Goal: Check status: Check status

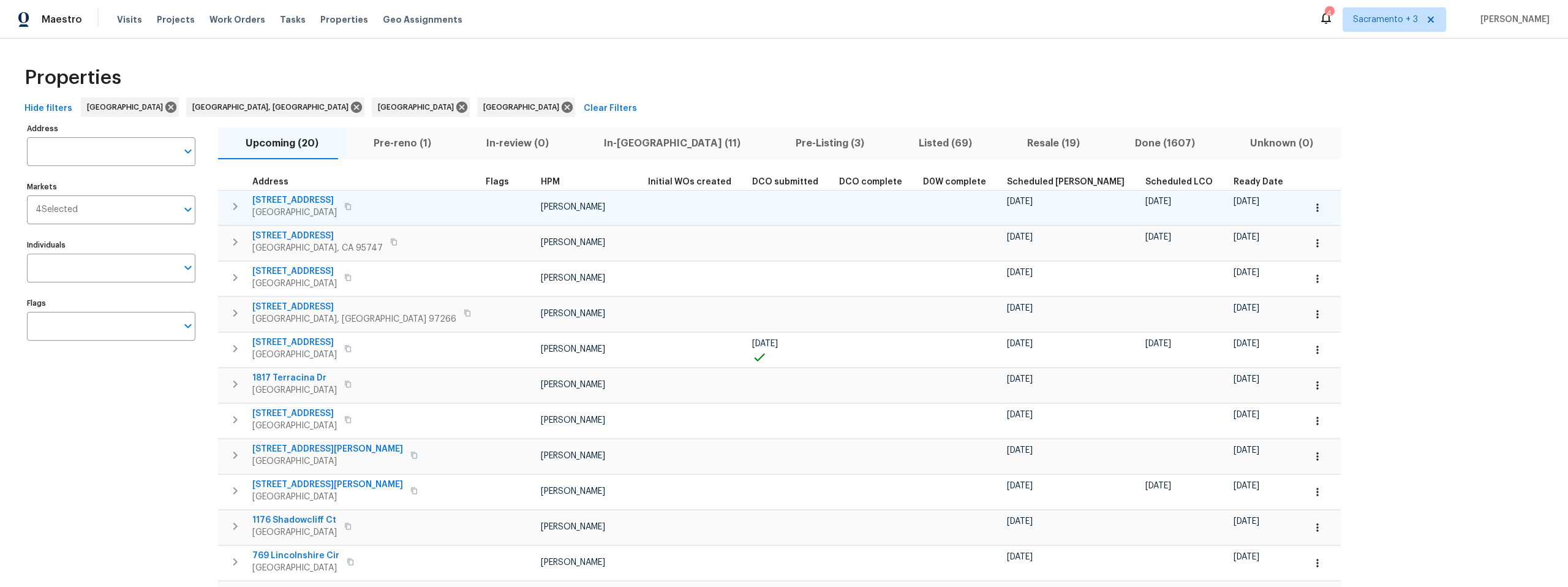
click at [292, 199] on span "[STREET_ADDRESS]" at bounding box center [294, 200] width 84 height 12
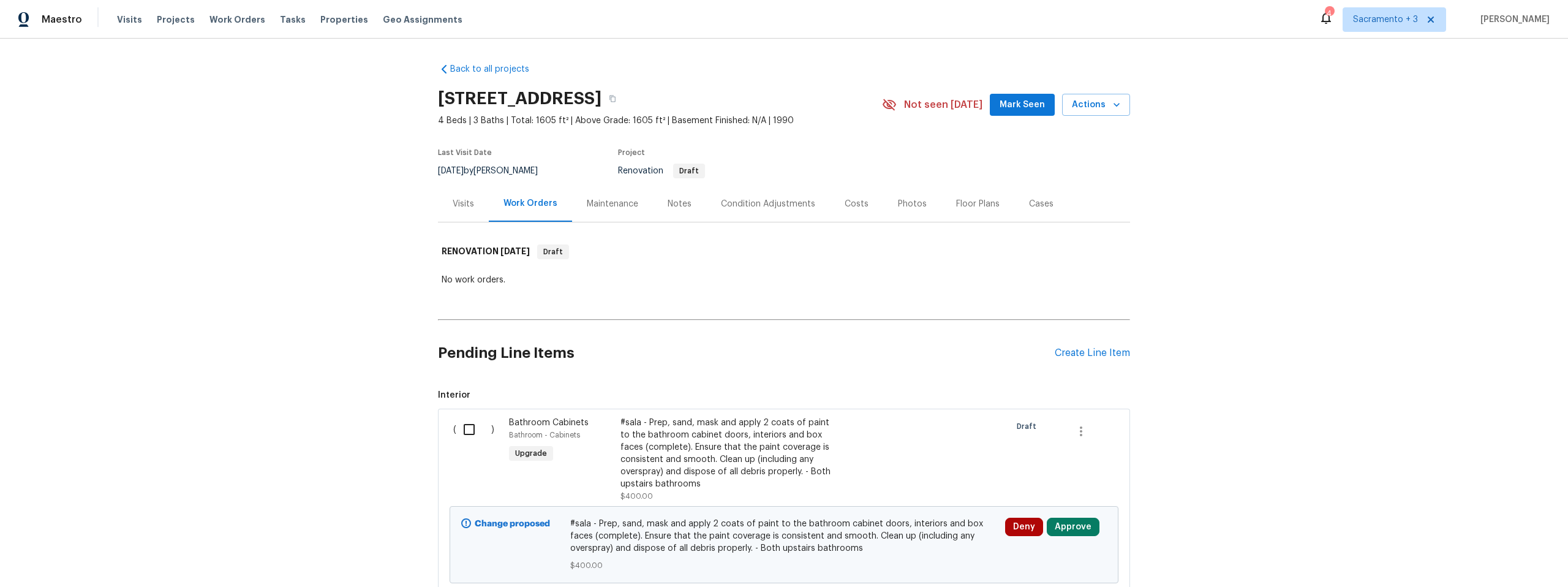
click at [850, 207] on div "Costs" at bounding box center [857, 204] width 24 height 12
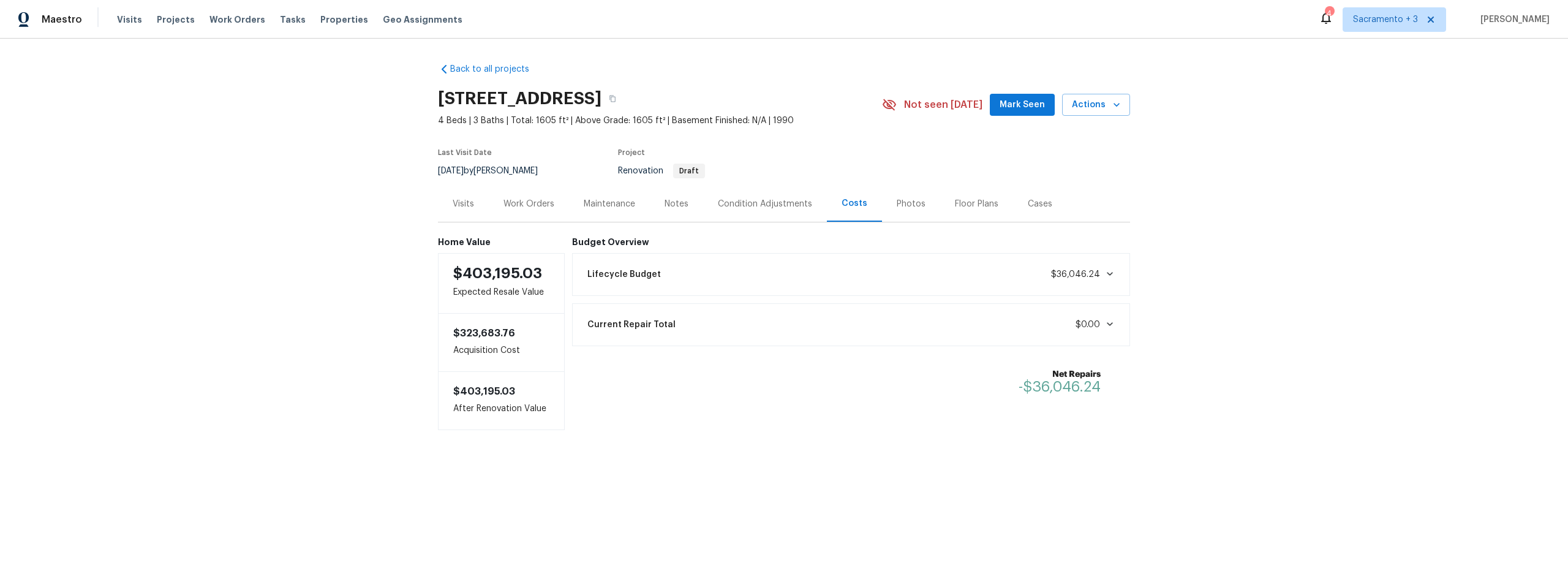
click at [765, 208] on div "Condition Adjustments" at bounding box center [765, 204] width 94 height 12
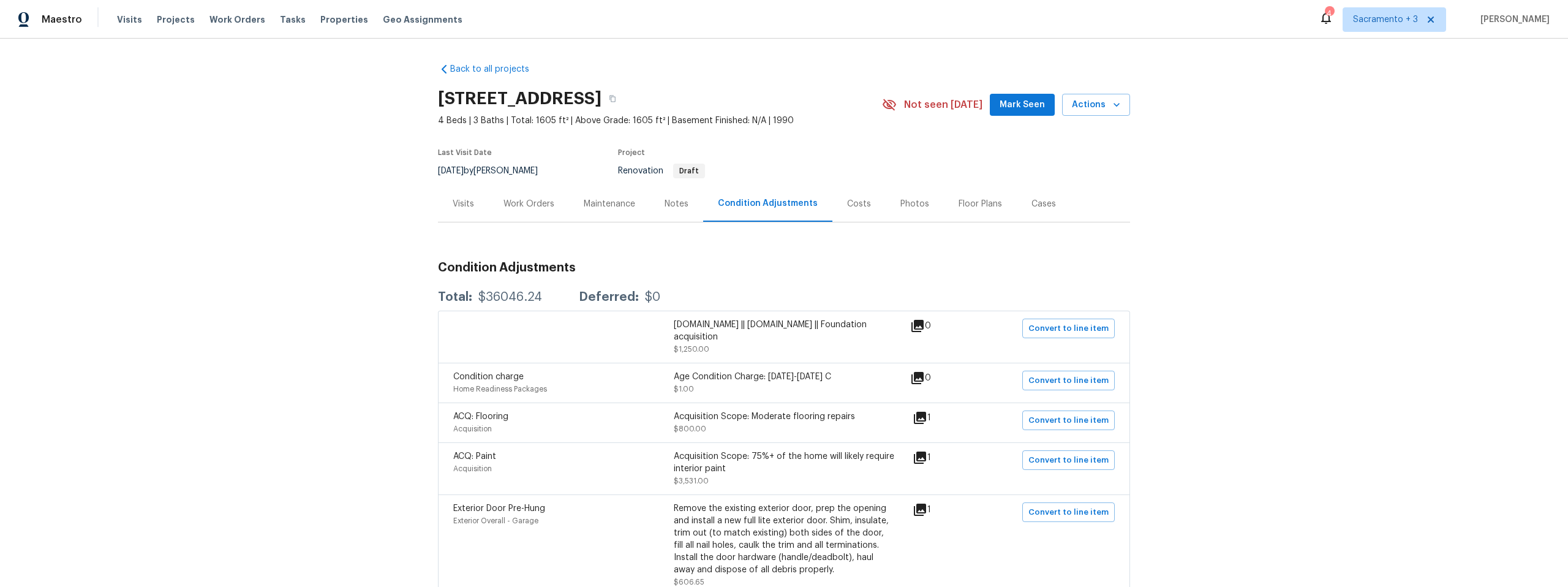
click at [673, 204] on div "Notes" at bounding box center [677, 204] width 24 height 12
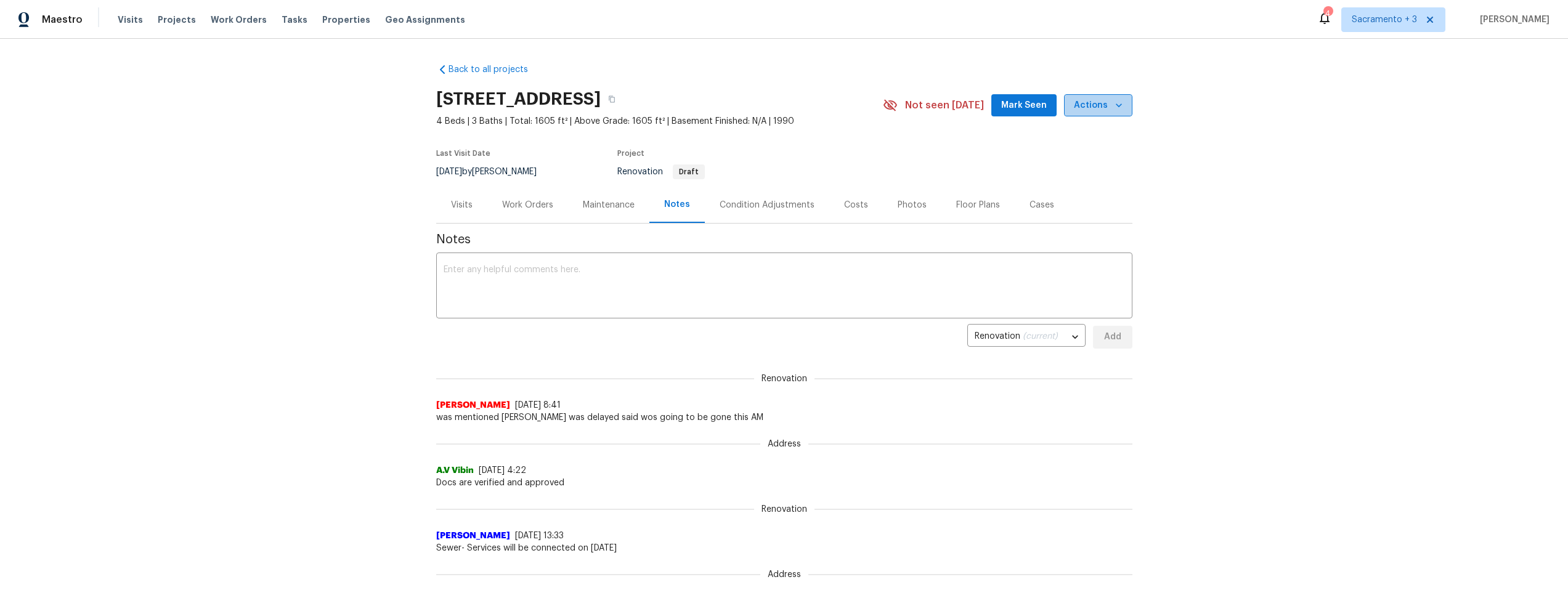
click at [1102, 109] on span "Actions" at bounding box center [1098, 104] width 49 height 15
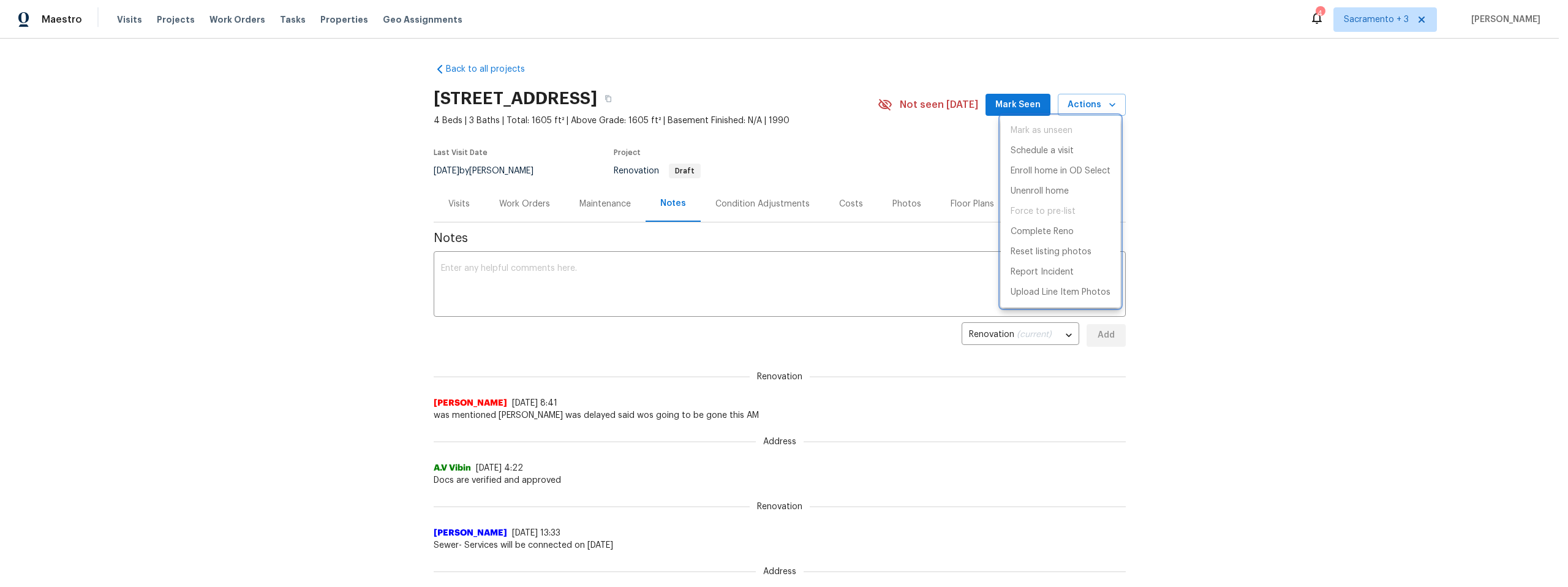
click at [784, 96] on div at bounding box center [784, 293] width 1568 height 587
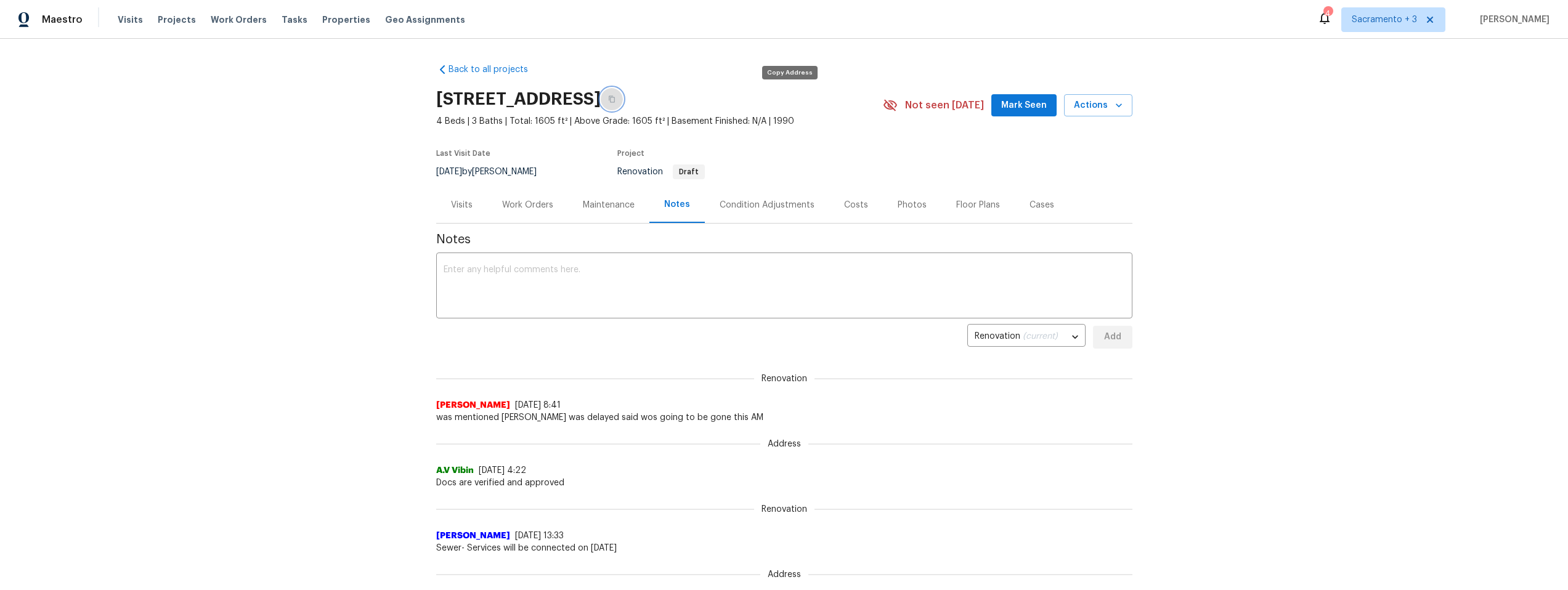
click at [615, 98] on icon "button" at bounding box center [612, 99] width 6 height 7
click at [844, 206] on div "Costs" at bounding box center [856, 205] width 24 height 12
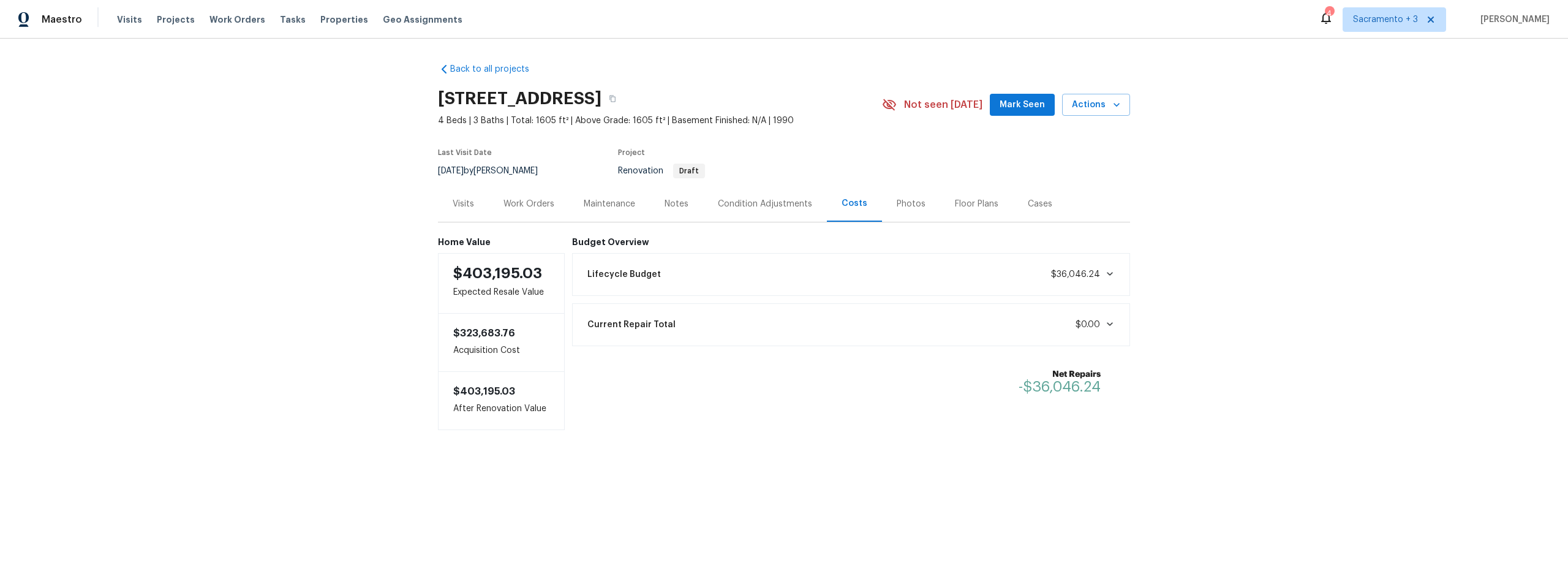
click at [525, 205] on div "Work Orders" at bounding box center [528, 204] width 50 height 12
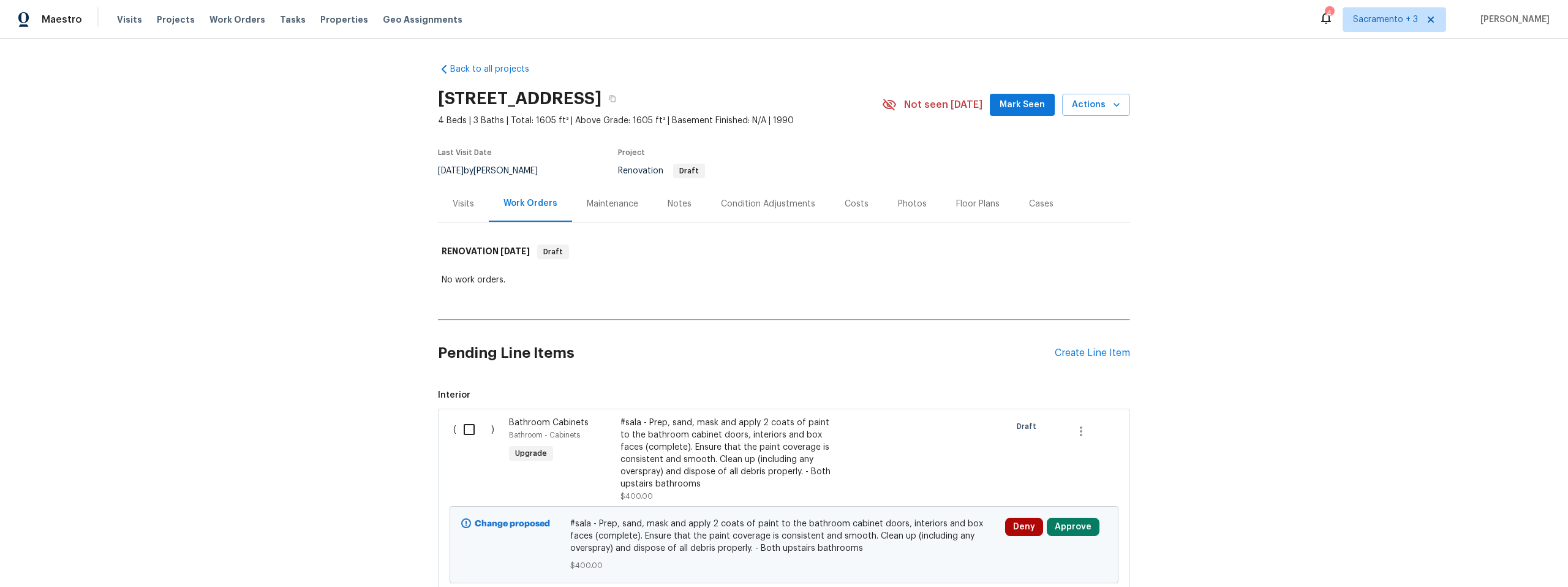
click at [845, 203] on div "Costs" at bounding box center [857, 204] width 24 height 12
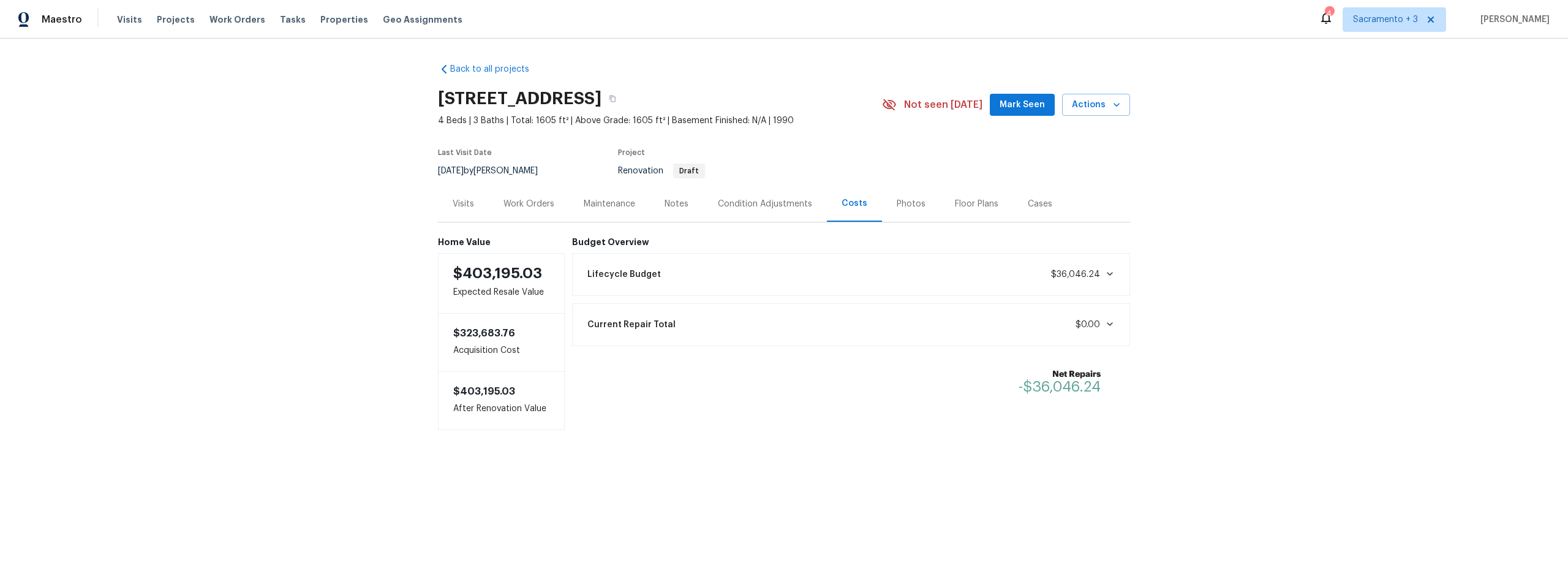
click at [876, 277] on div "Lifecycle Budget $36,046.24" at bounding box center [851, 274] width 542 height 27
click at [722, 208] on div "Condition Adjustments" at bounding box center [765, 204] width 94 height 12
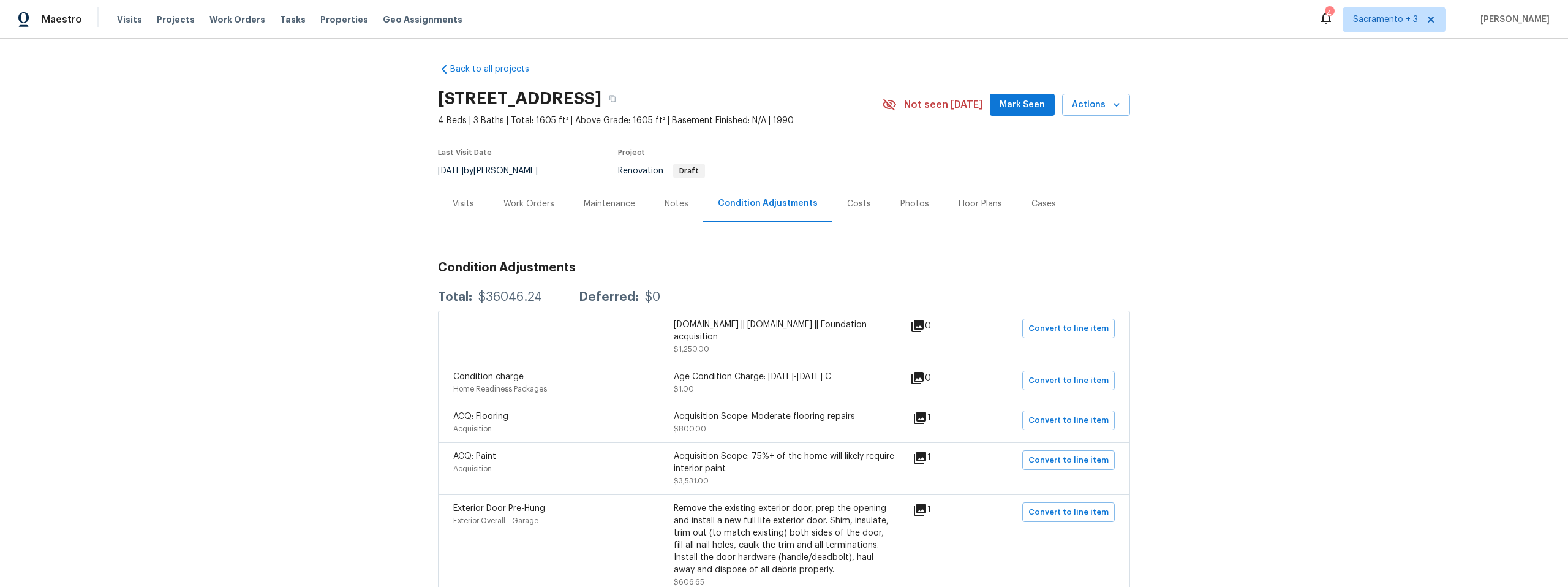
click at [668, 208] on div "Notes" at bounding box center [677, 204] width 24 height 12
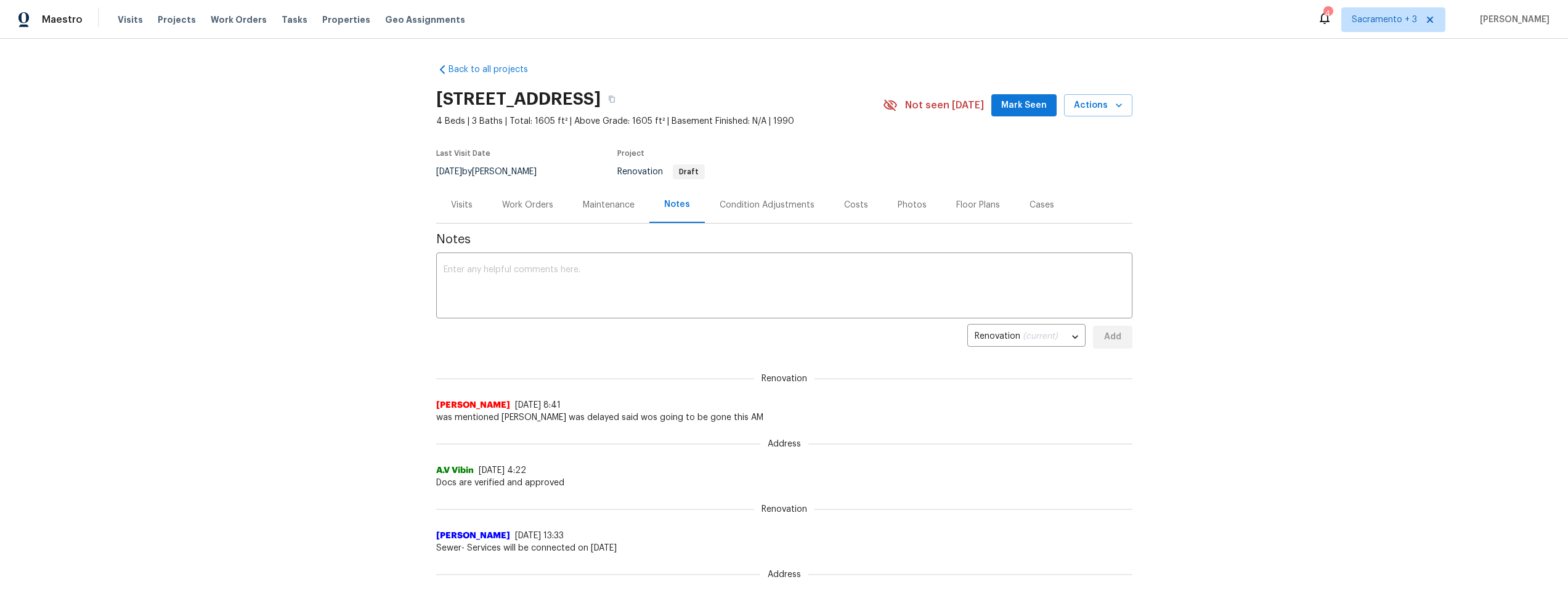
click at [583, 208] on div "Maintenance" at bounding box center [609, 205] width 52 height 12
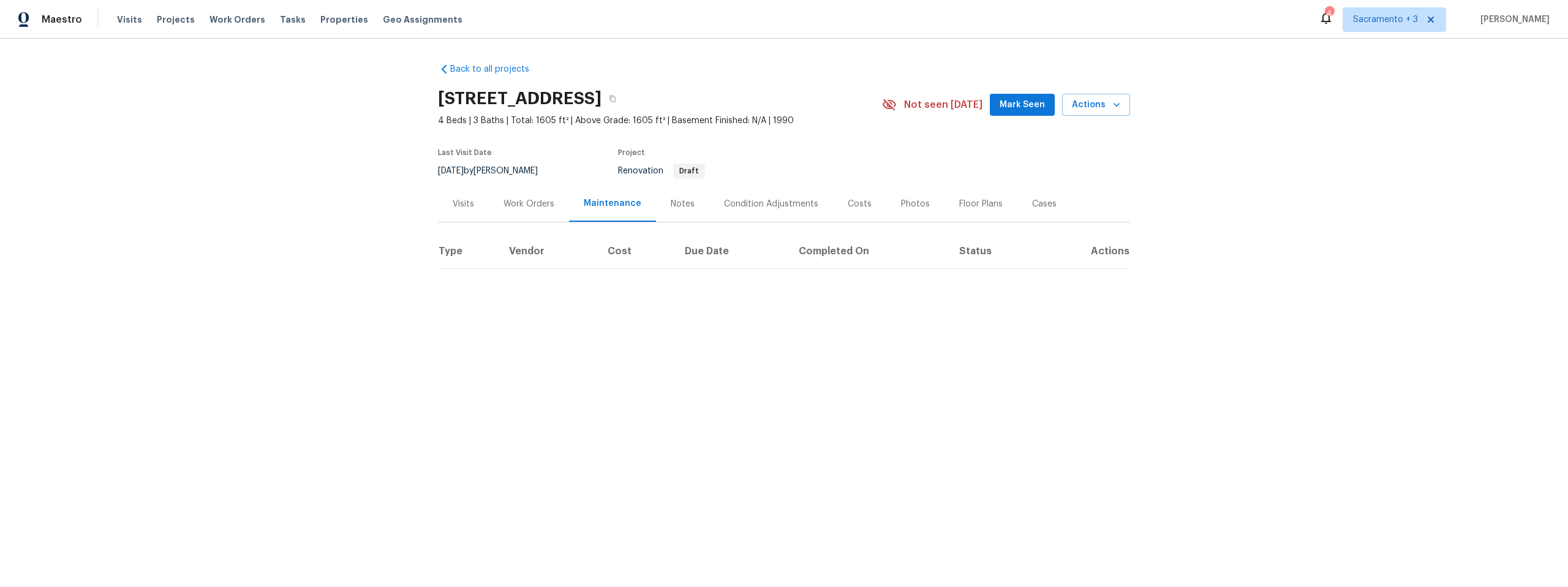
click at [515, 200] on div "Work Orders" at bounding box center [528, 204] width 50 height 12
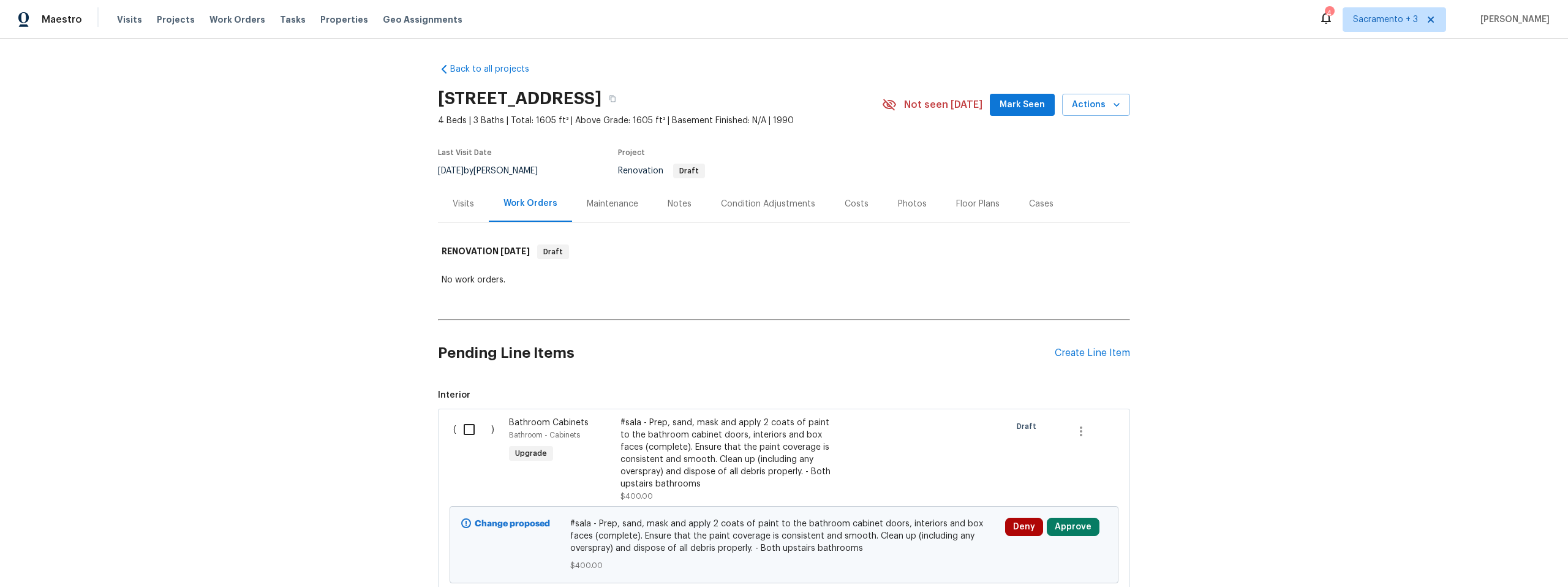
click at [462, 205] on div "Visits" at bounding box center [463, 204] width 22 height 12
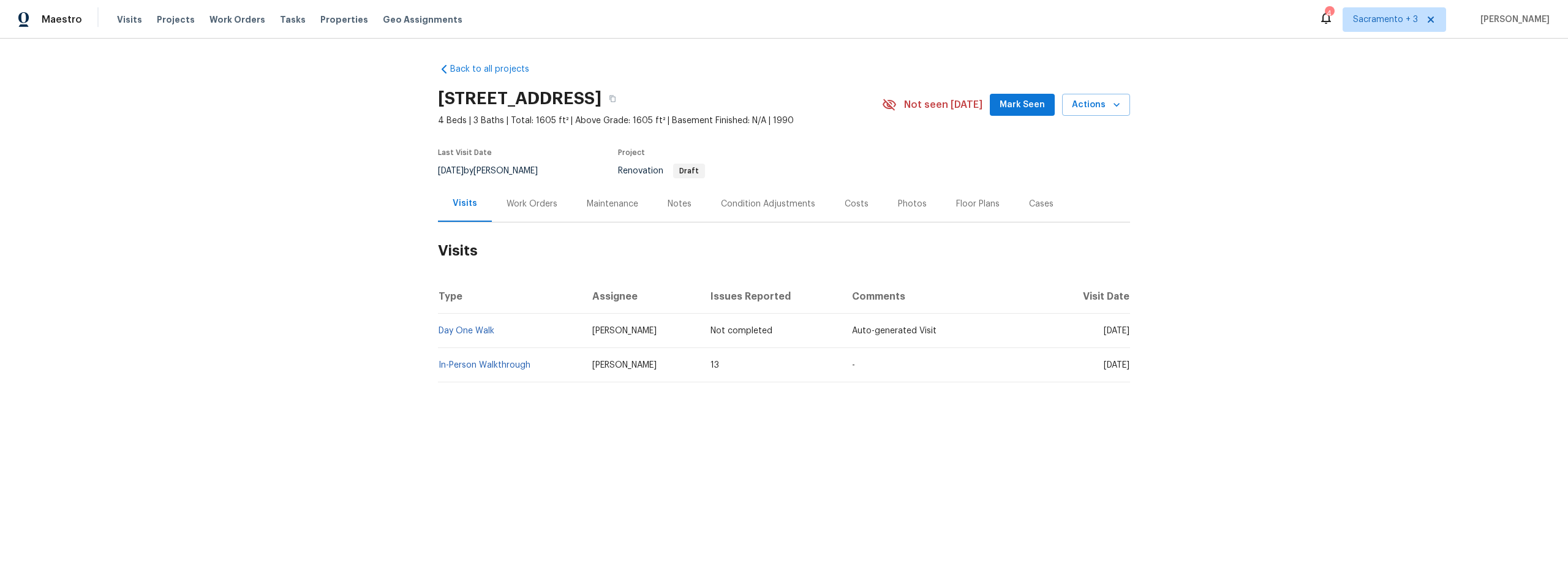
click at [672, 201] on div "Notes" at bounding box center [680, 204] width 24 height 12
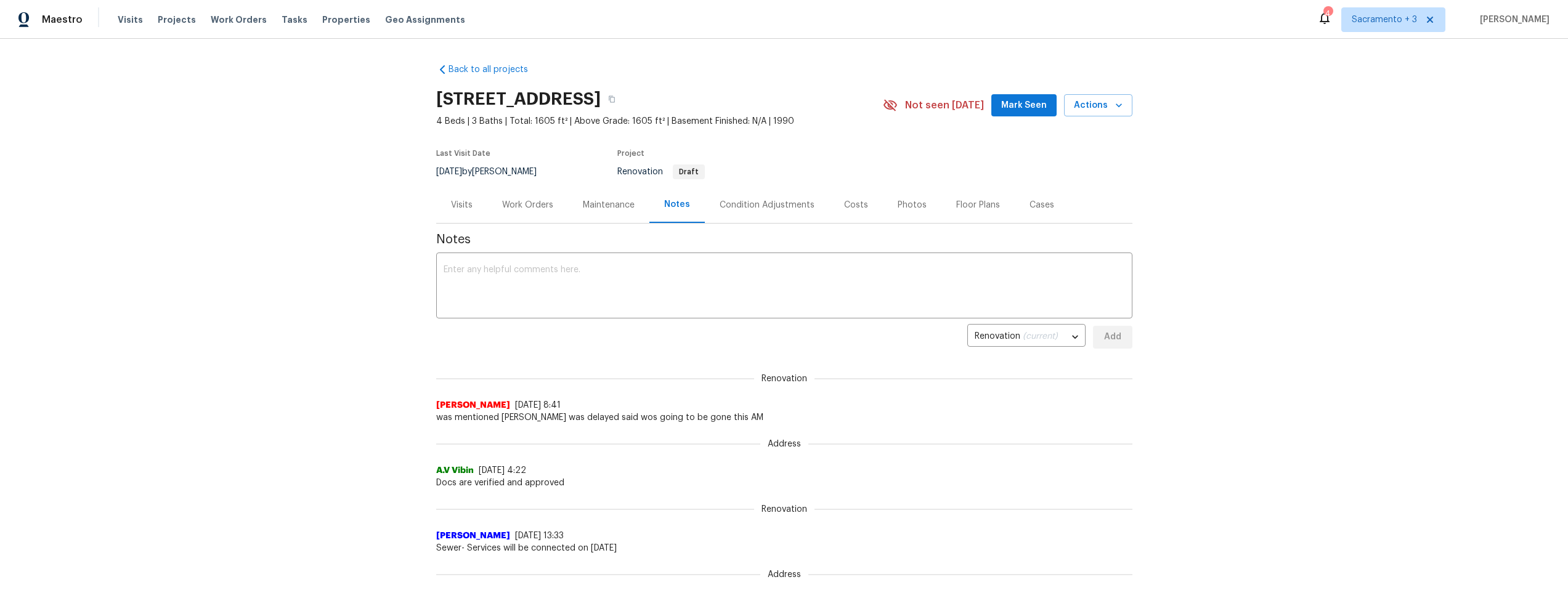
click at [957, 432] on div "Address A.V Vibin 9/5/25, 4:22 Docs are verified and approved" at bounding box center [784, 457] width 697 height 66
click at [451, 203] on div "Visits" at bounding box center [462, 205] width 22 height 12
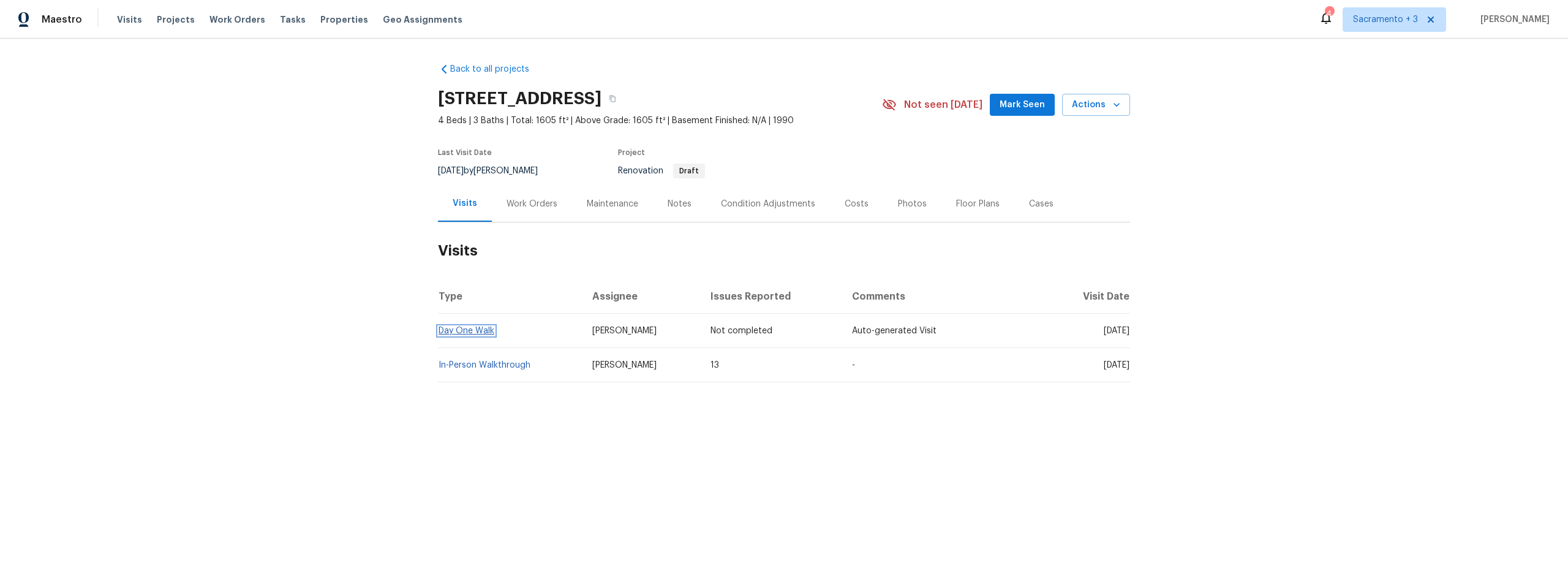
click at [457, 329] on link "Day One Walk" at bounding box center [466, 331] width 55 height 9
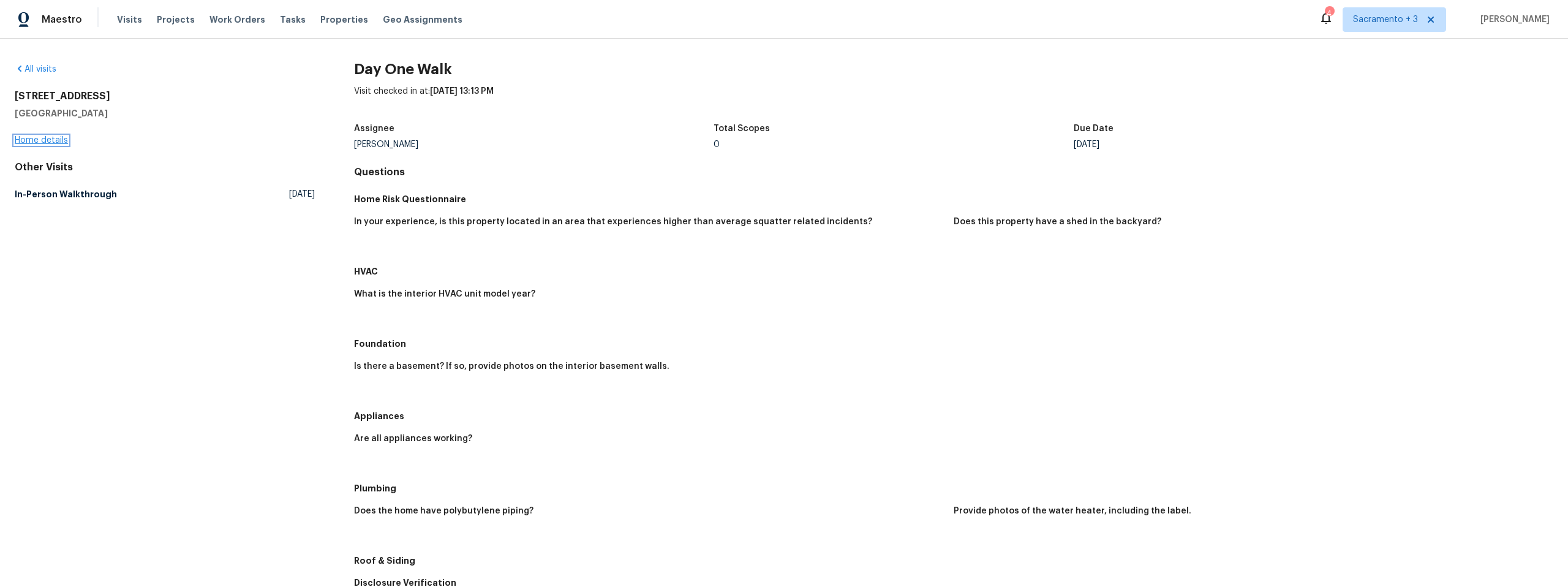
click at [37, 138] on link "Home details" at bounding box center [42, 140] width 53 height 9
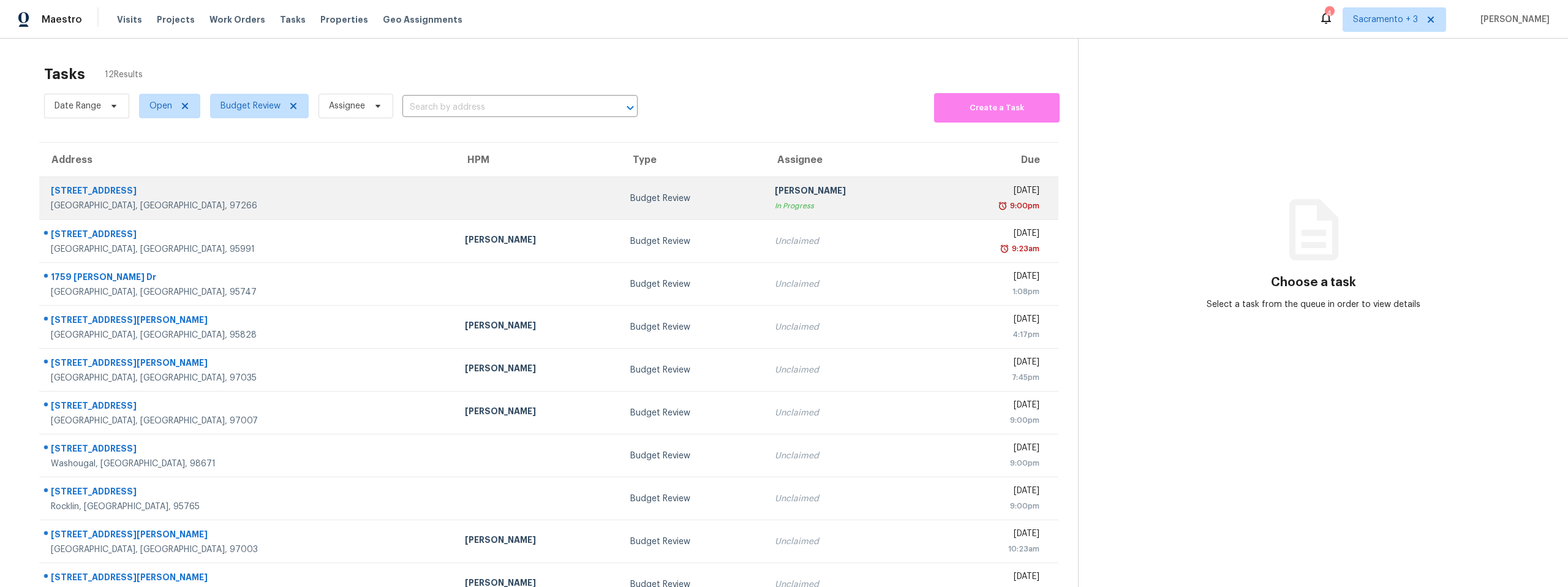
click at [86, 202] on div "Portland, OR, 97266" at bounding box center [247, 206] width 395 height 12
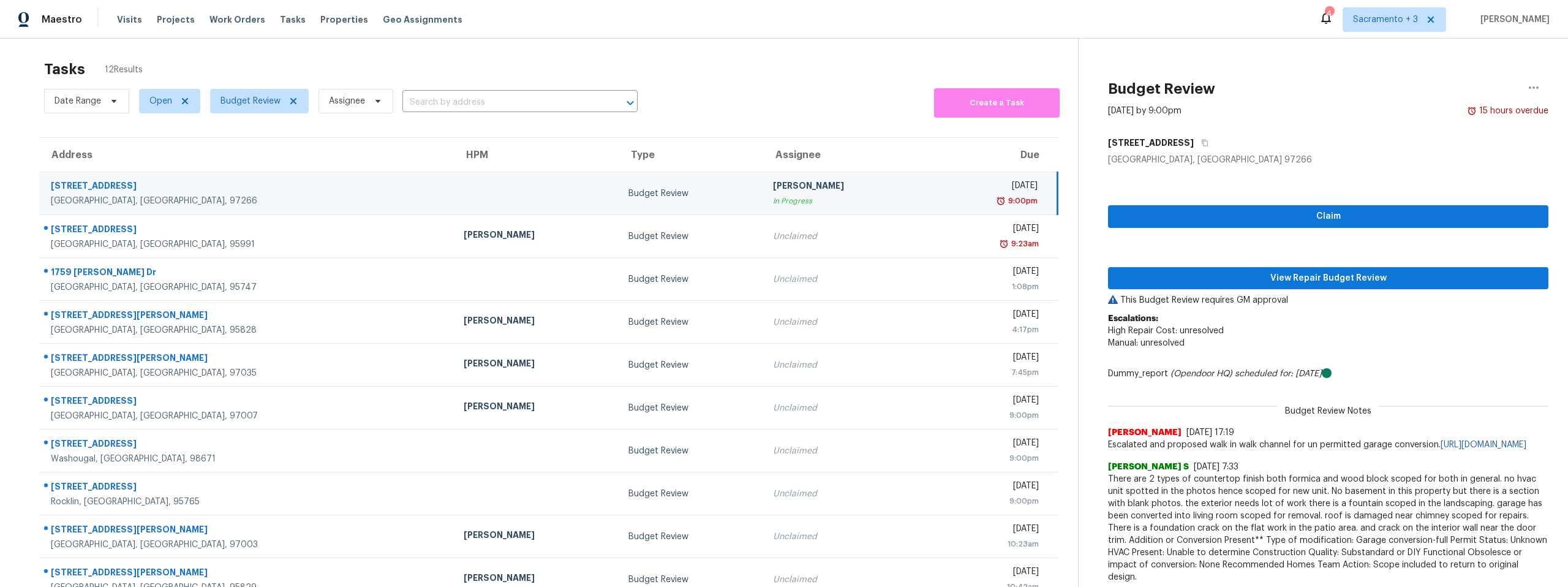
scroll to position [7, 0]
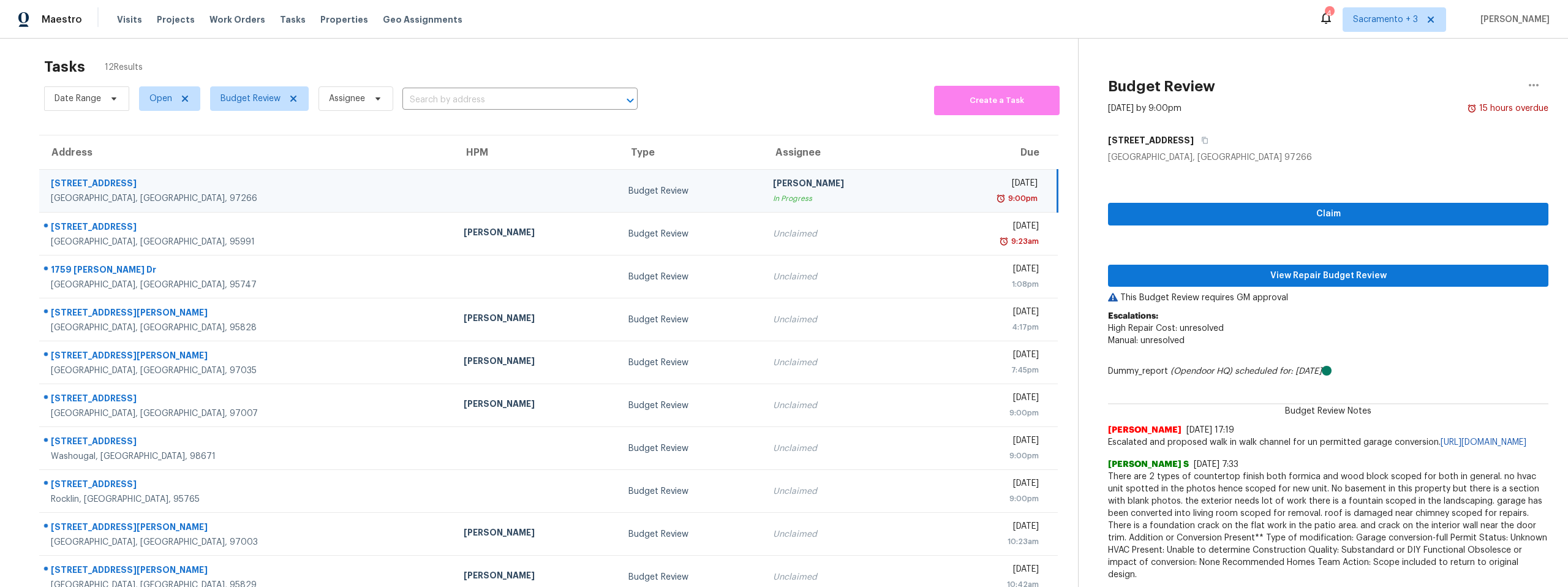
click at [102, 182] on div "5636 SE 83rd Ave" at bounding box center [246, 184] width 393 height 15
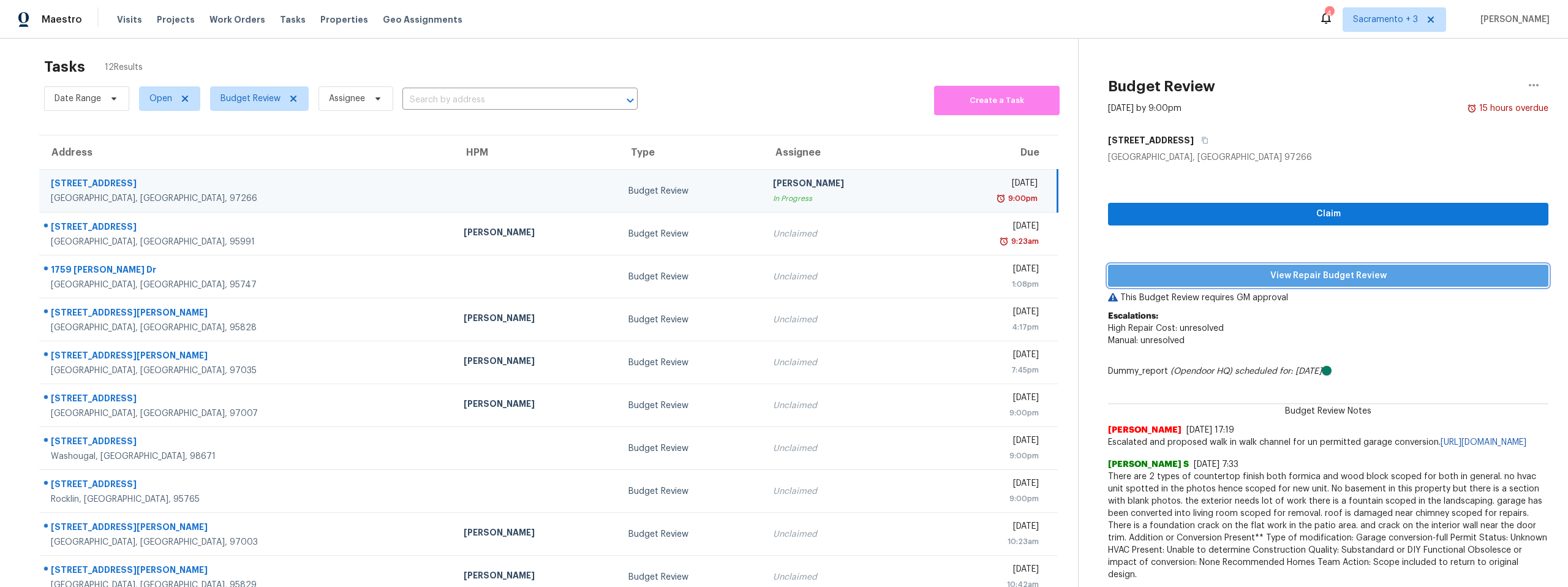
click at [1300, 274] on span "View Repair Budget Review" at bounding box center [1328, 275] width 420 height 15
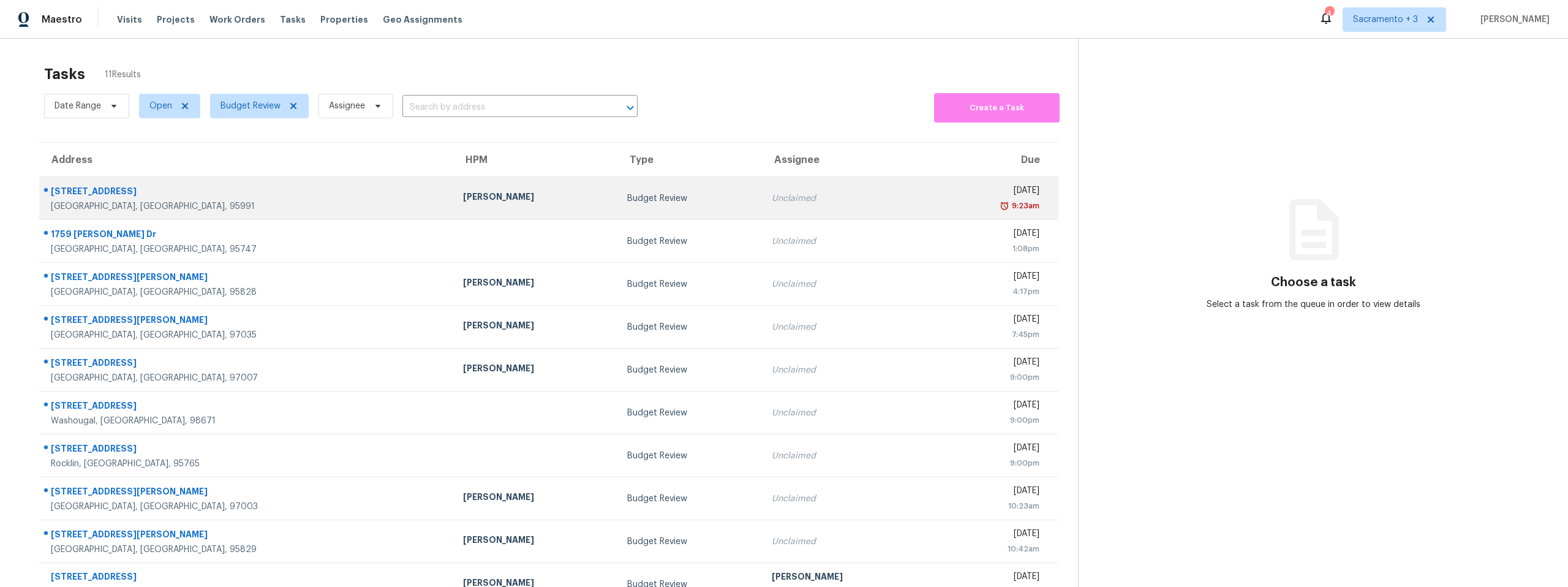
click at [133, 203] on div "Yuba City, CA, 95991" at bounding box center [246, 206] width 393 height 12
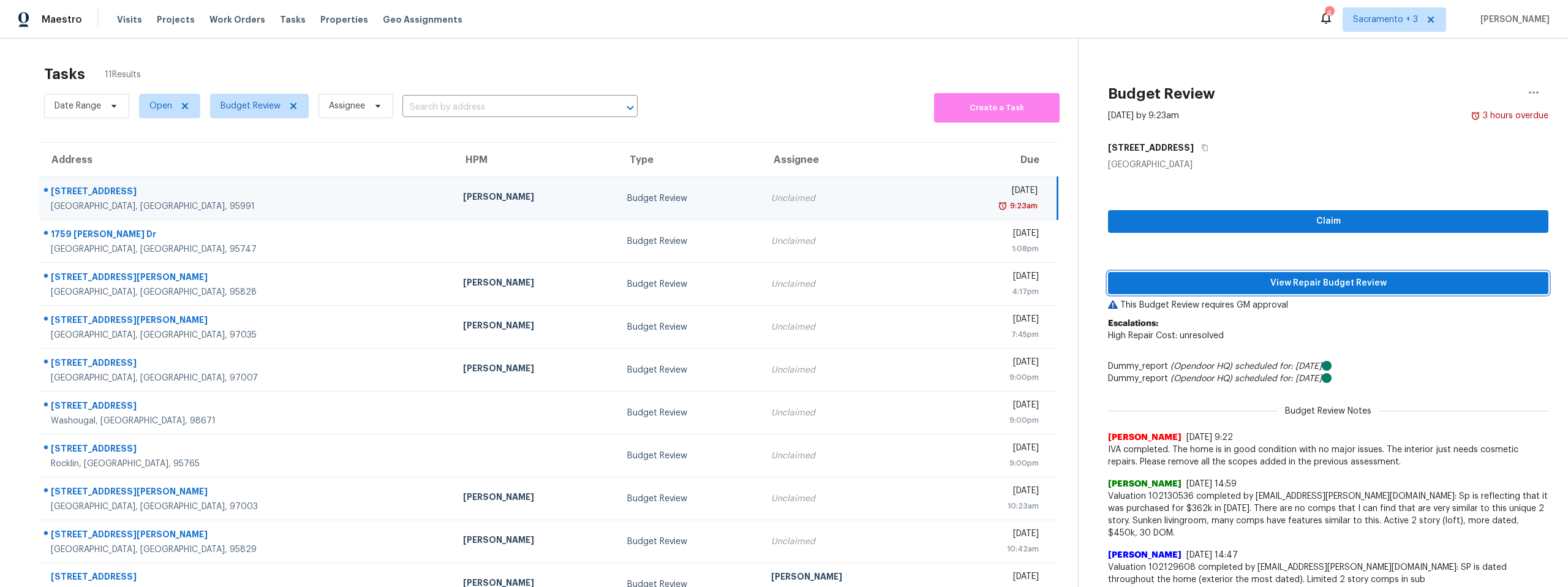
click at [1331, 279] on span "View Repair Budget Review" at bounding box center [1328, 283] width 420 height 15
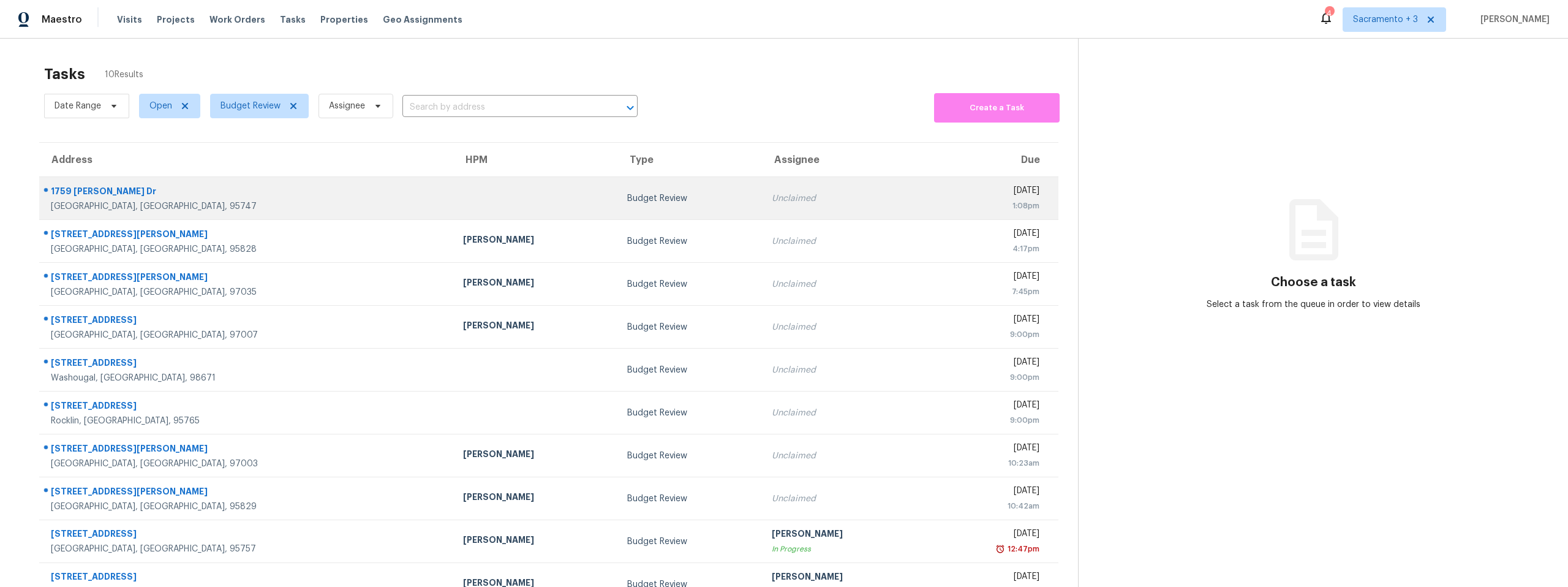
click at [128, 204] on div "[GEOGRAPHIC_DATA], [GEOGRAPHIC_DATA], 95747" at bounding box center [246, 206] width 393 height 12
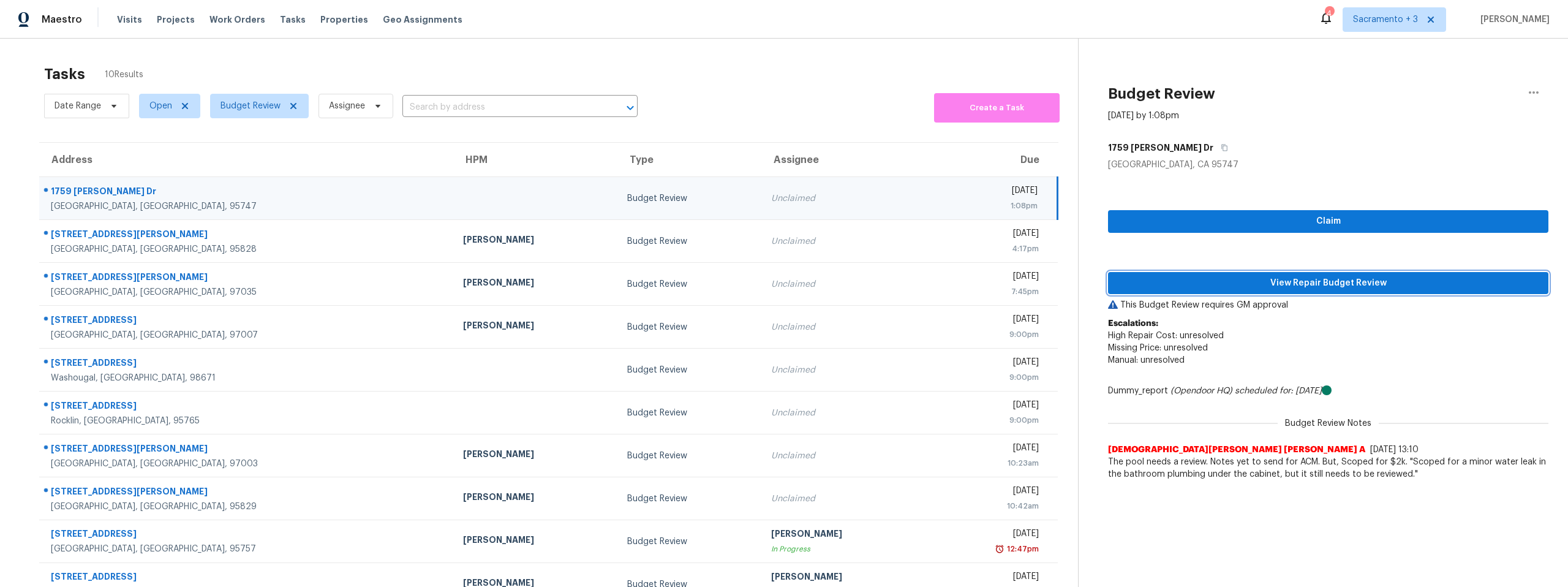
click at [1373, 289] on span "View Repair Budget Review" at bounding box center [1328, 283] width 420 height 15
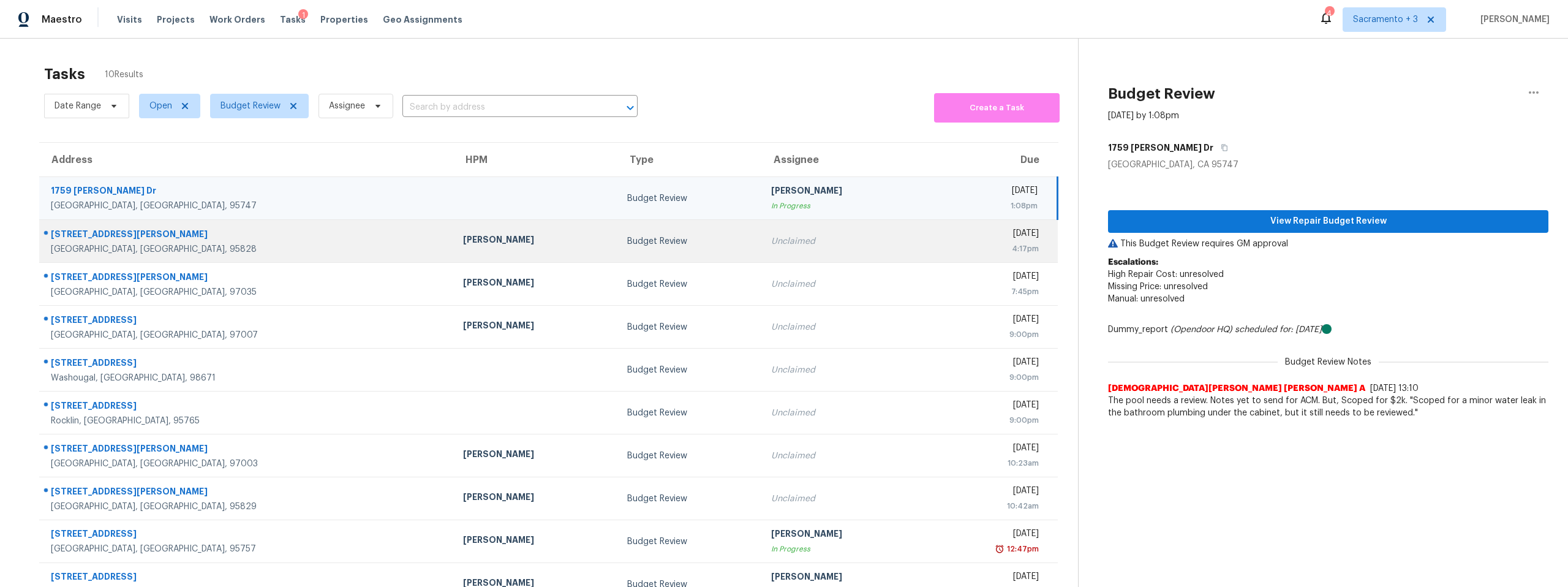
click at [99, 239] on div "[STREET_ADDRESS][PERSON_NAME]" at bounding box center [246, 235] width 393 height 15
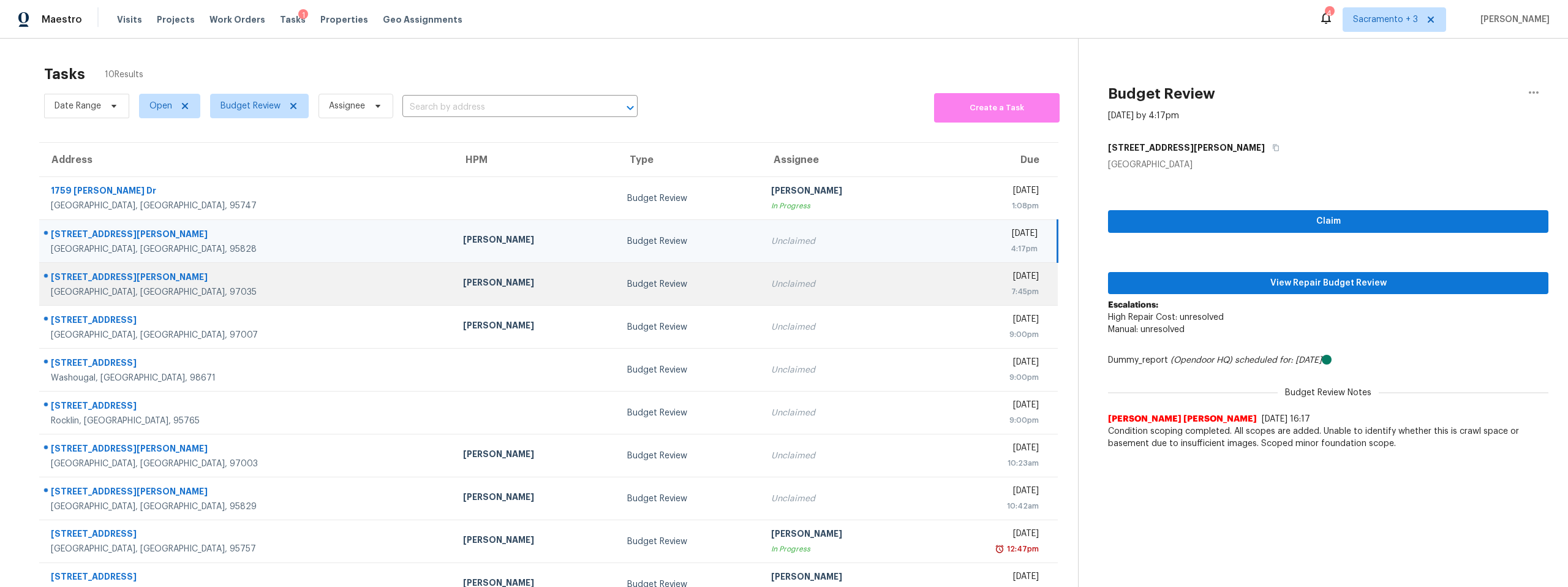
click at [112, 283] on div "[STREET_ADDRESS][PERSON_NAME]" at bounding box center [246, 278] width 393 height 15
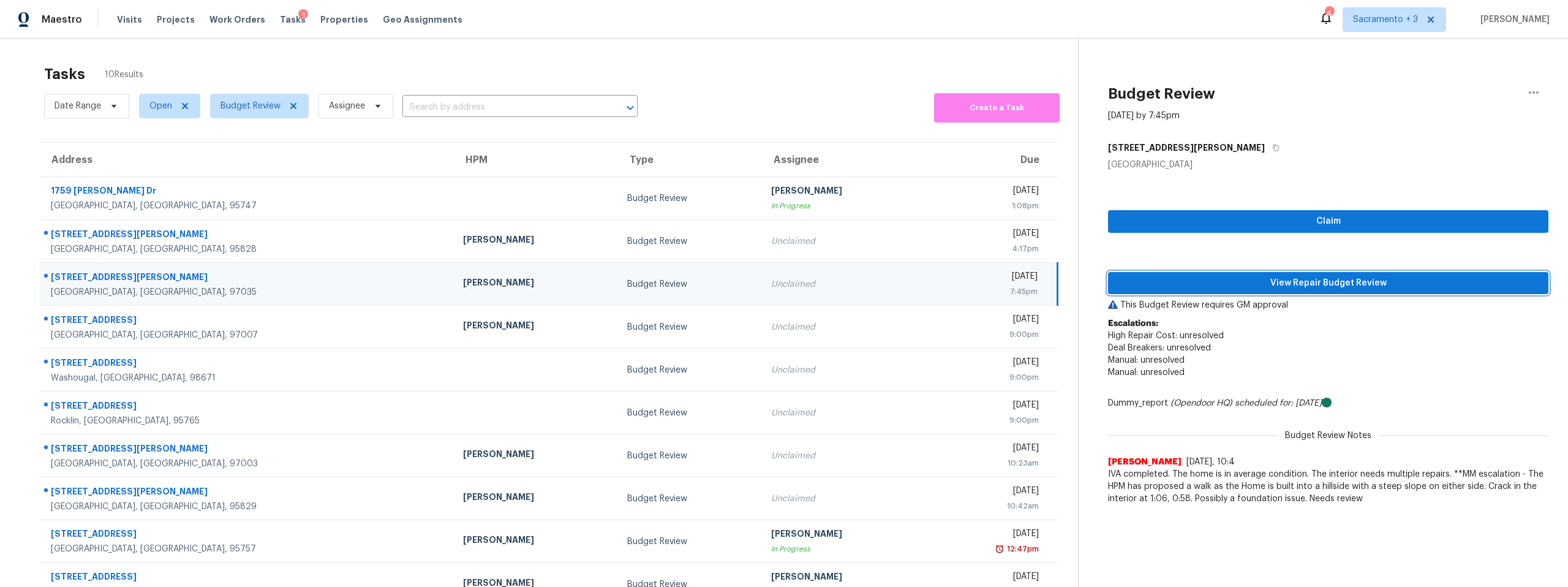
click at [1288, 281] on span "View Repair Budget Review" at bounding box center [1328, 283] width 420 height 15
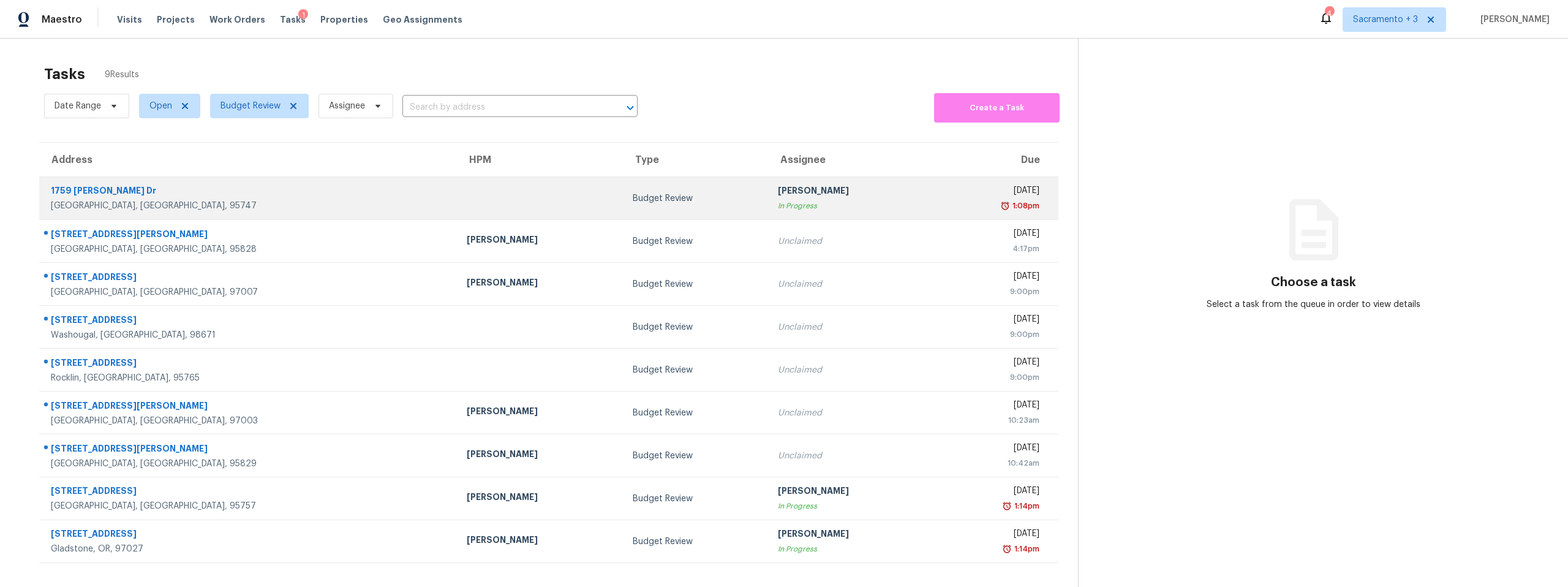
click at [104, 192] on div "1759 [PERSON_NAME] Dr" at bounding box center [248, 191] width 397 height 15
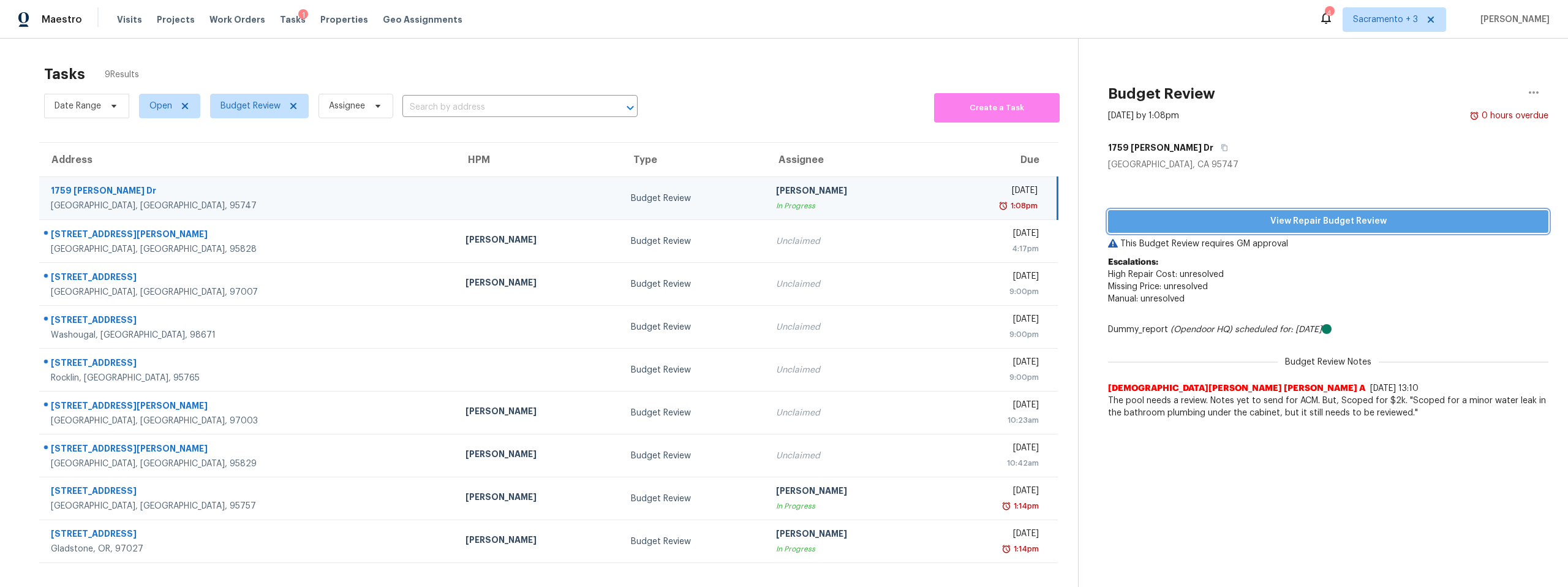
click at [1321, 220] on span "View Repair Budget Review" at bounding box center [1328, 221] width 420 height 15
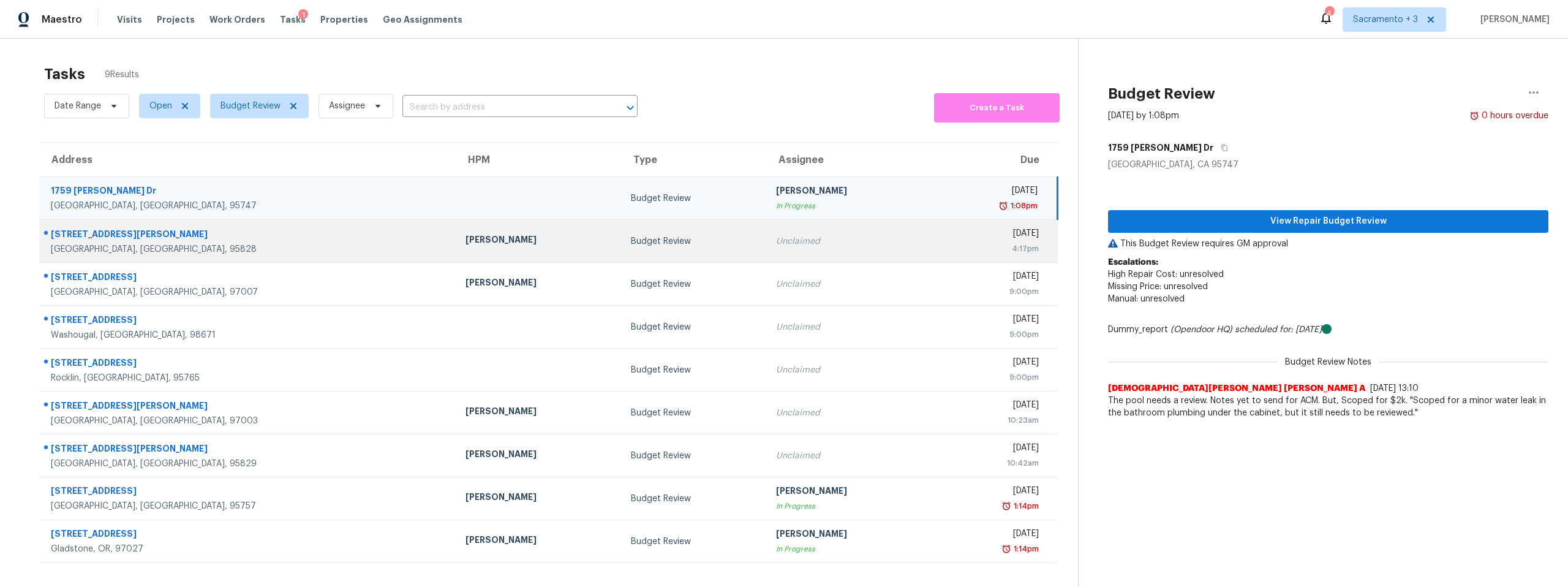
click at [128, 236] on div "[STREET_ADDRESS][PERSON_NAME]" at bounding box center [247, 235] width 395 height 15
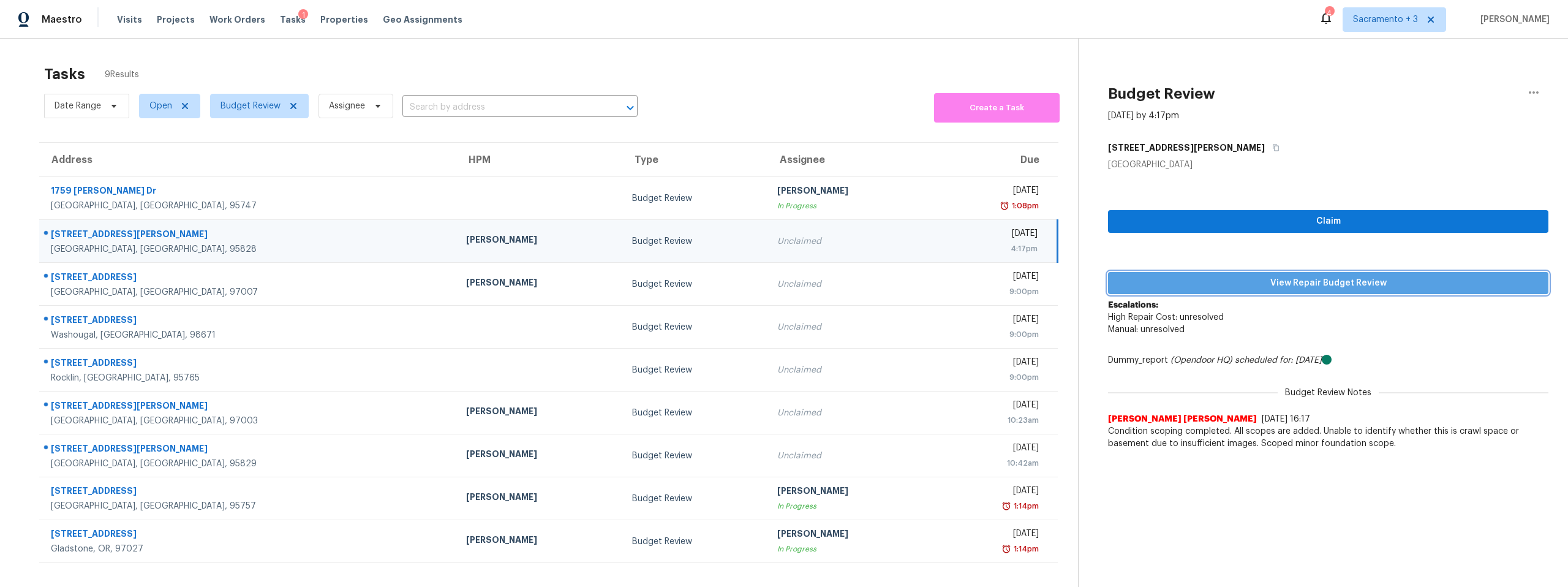
click at [1315, 284] on span "View Repair Budget Review" at bounding box center [1328, 283] width 420 height 15
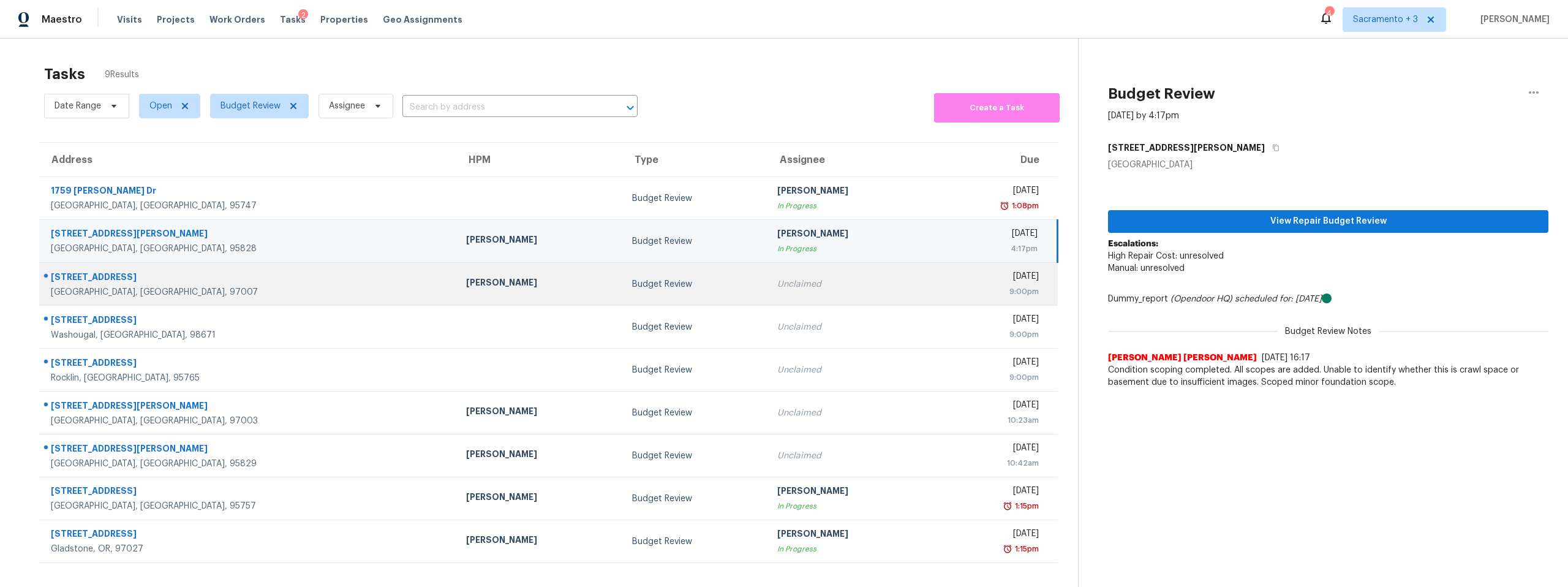
click at [109, 275] on div "[STREET_ADDRESS]" at bounding box center [248, 278] width 396 height 15
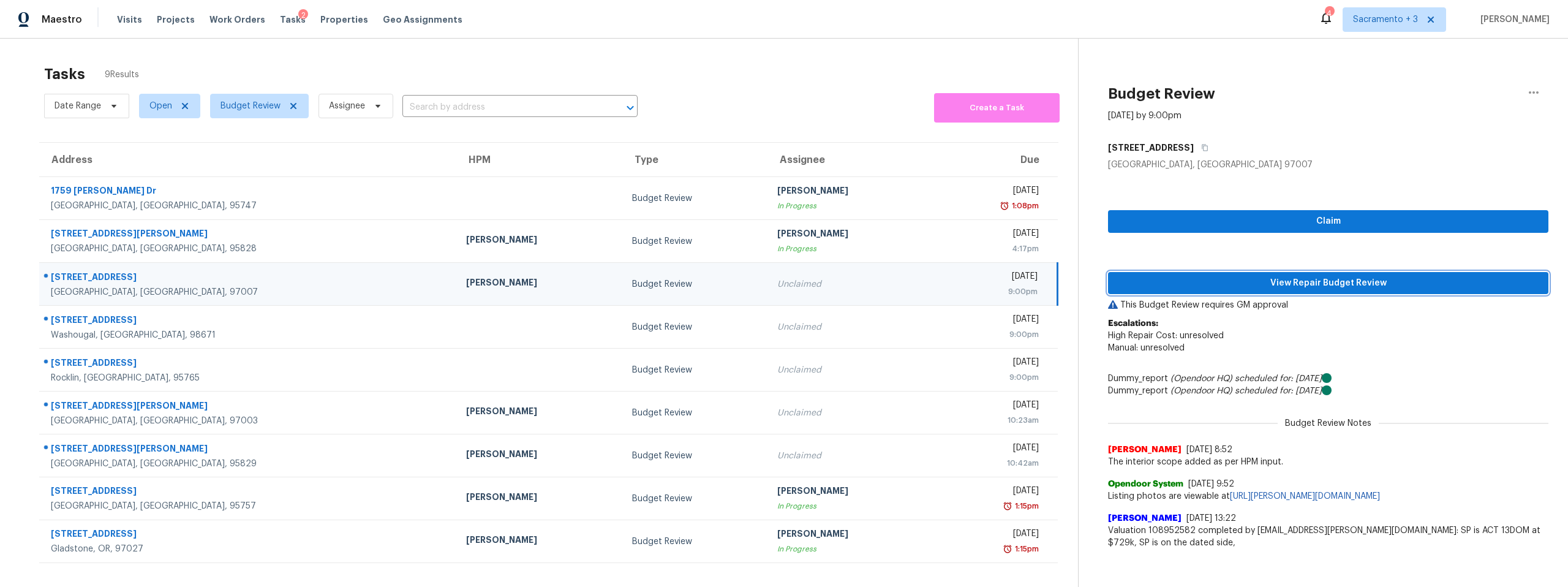
click at [1327, 280] on span "View Repair Budget Review" at bounding box center [1328, 283] width 420 height 15
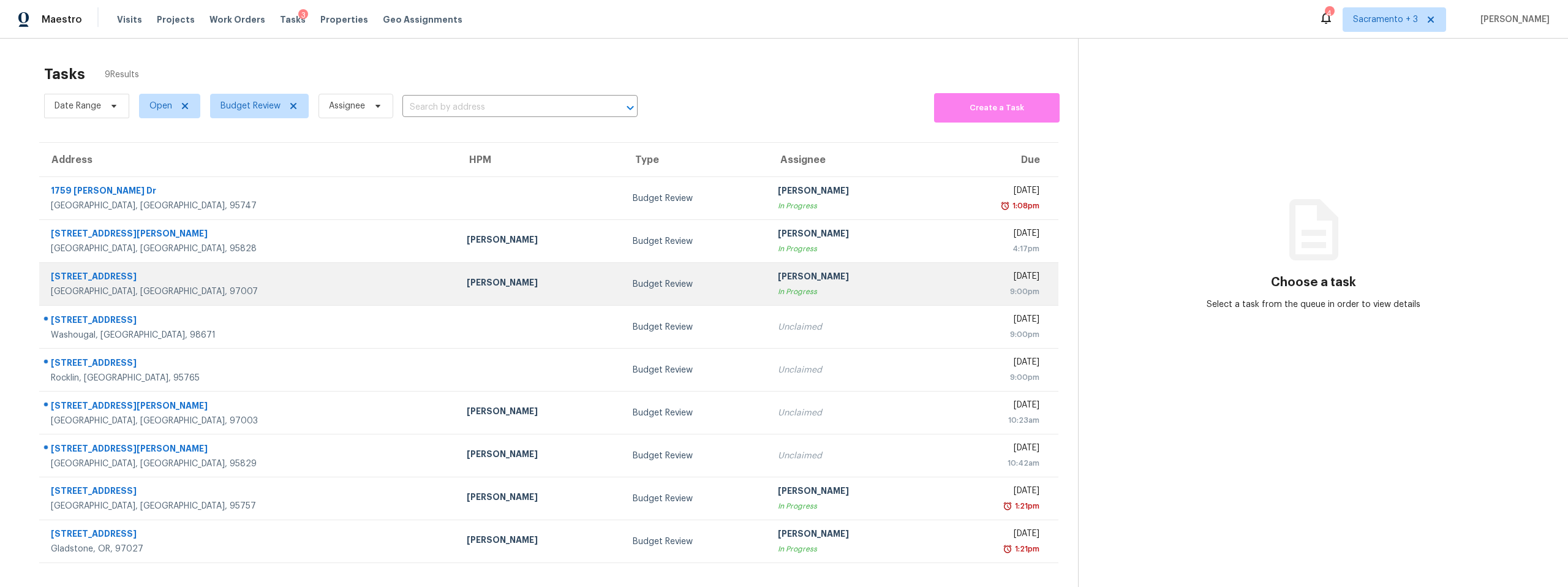
click at [123, 269] on td "16371 SW Horseshoe Way Beaverton, OR, 97007" at bounding box center [248, 284] width 417 height 43
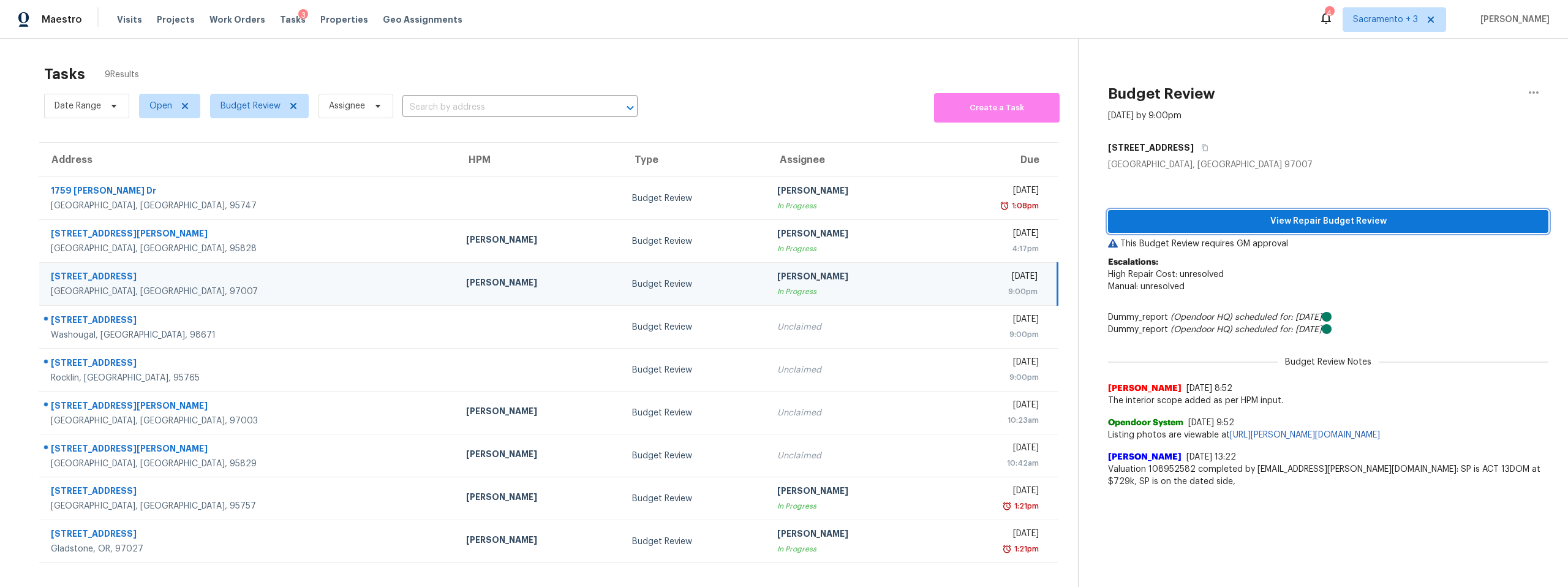
click at [1268, 217] on span "View Repair Budget Review" at bounding box center [1328, 221] width 420 height 15
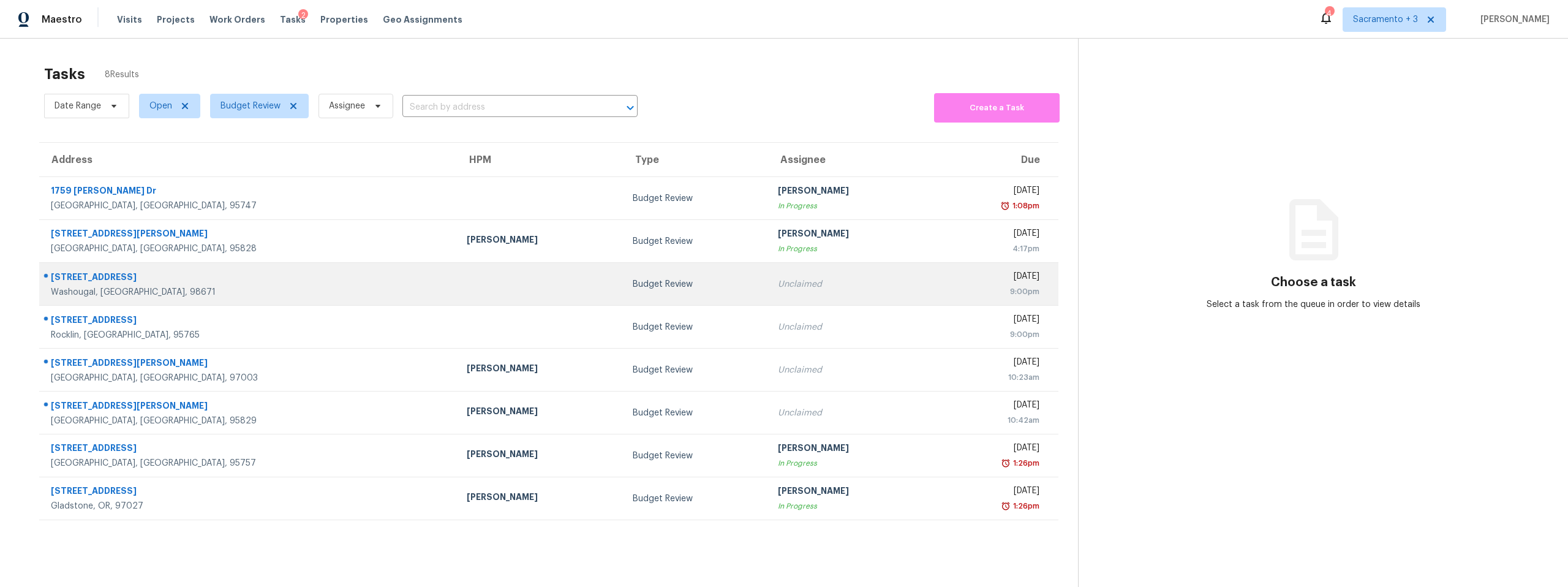
click at [178, 289] on div "Washougal, [GEOGRAPHIC_DATA], 98671" at bounding box center [248, 292] width 397 height 12
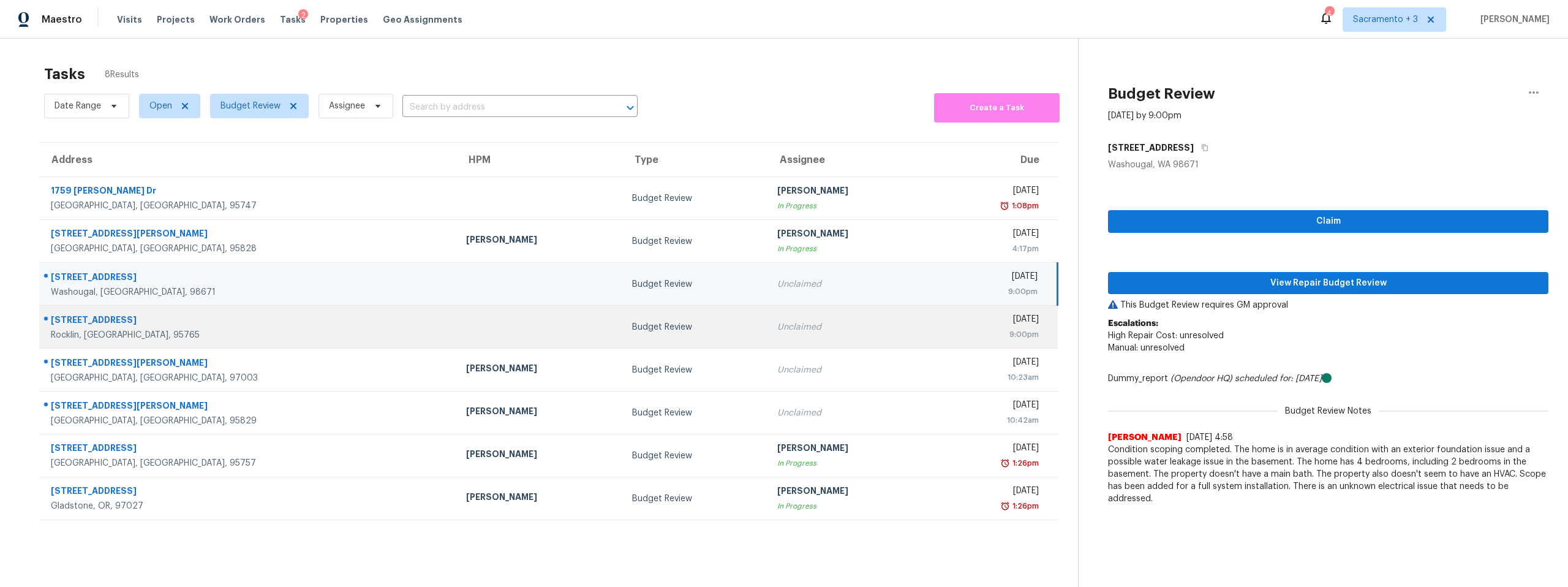
click at [183, 320] on div "[STREET_ADDRESS]" at bounding box center [248, 321] width 396 height 15
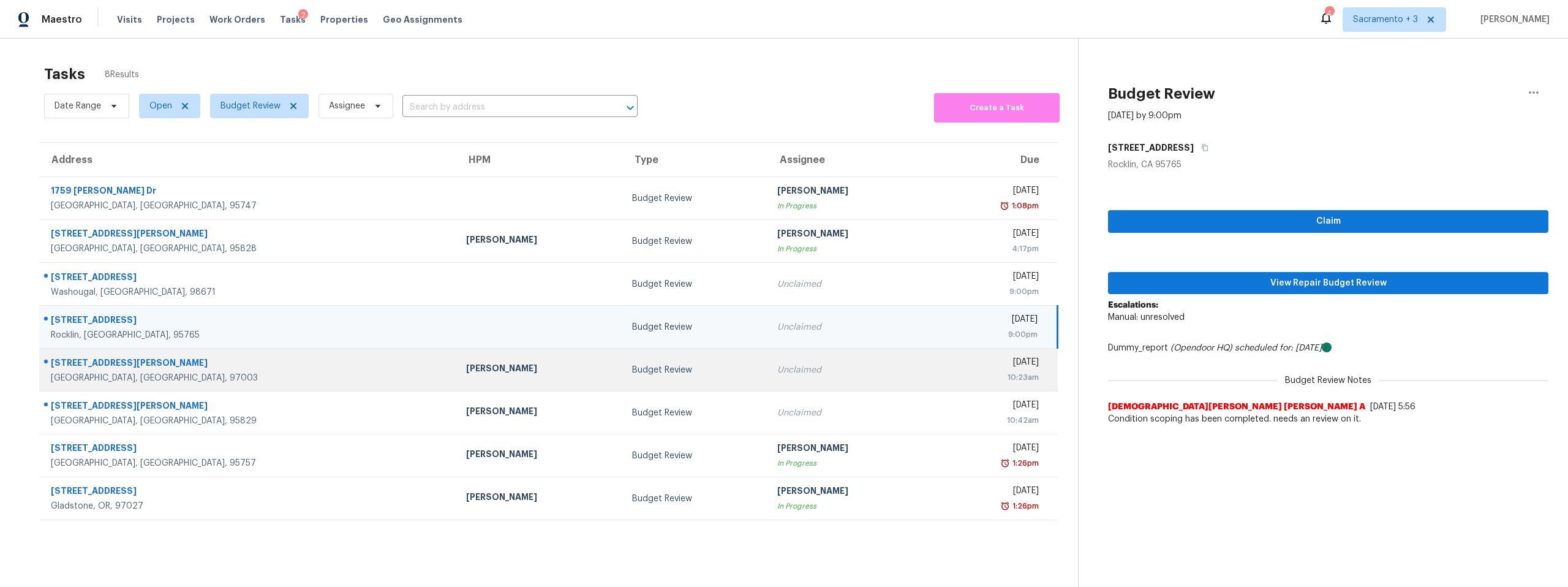
click at [191, 371] on div "18665 SW Honeywood Dr" at bounding box center [248, 363] width 396 height 15
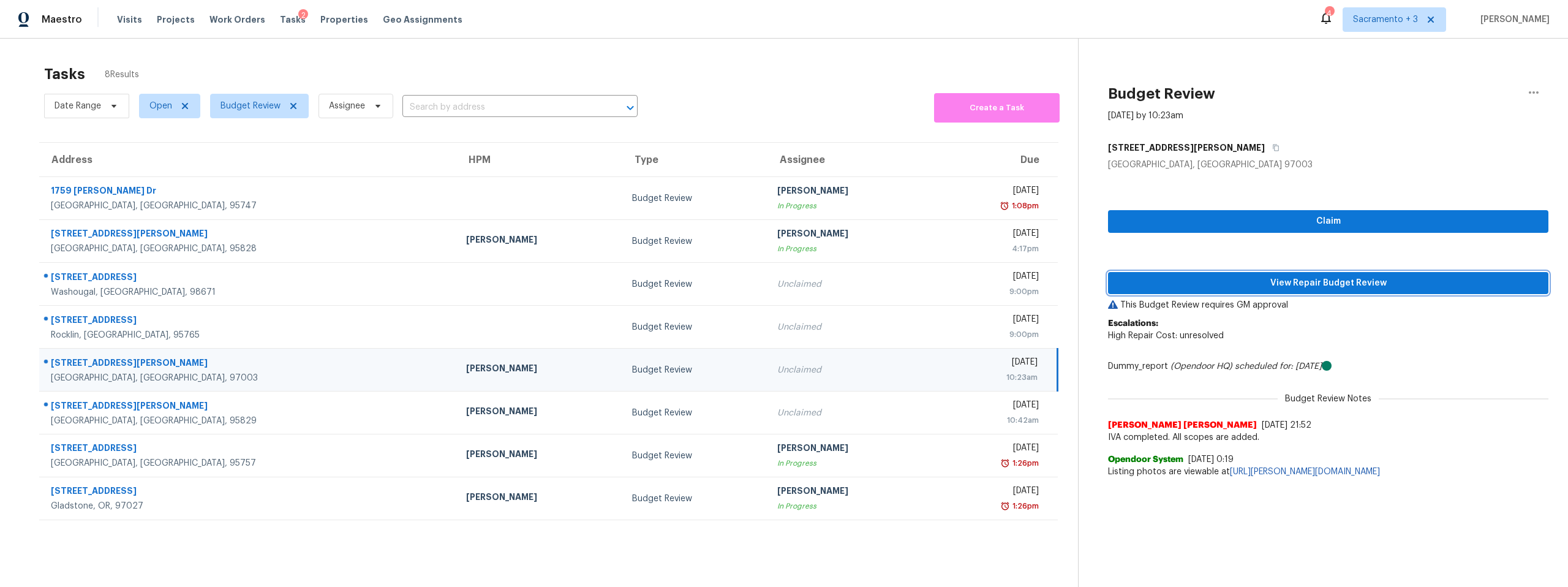
click at [1356, 277] on span "View Repair Budget Review" at bounding box center [1328, 283] width 420 height 15
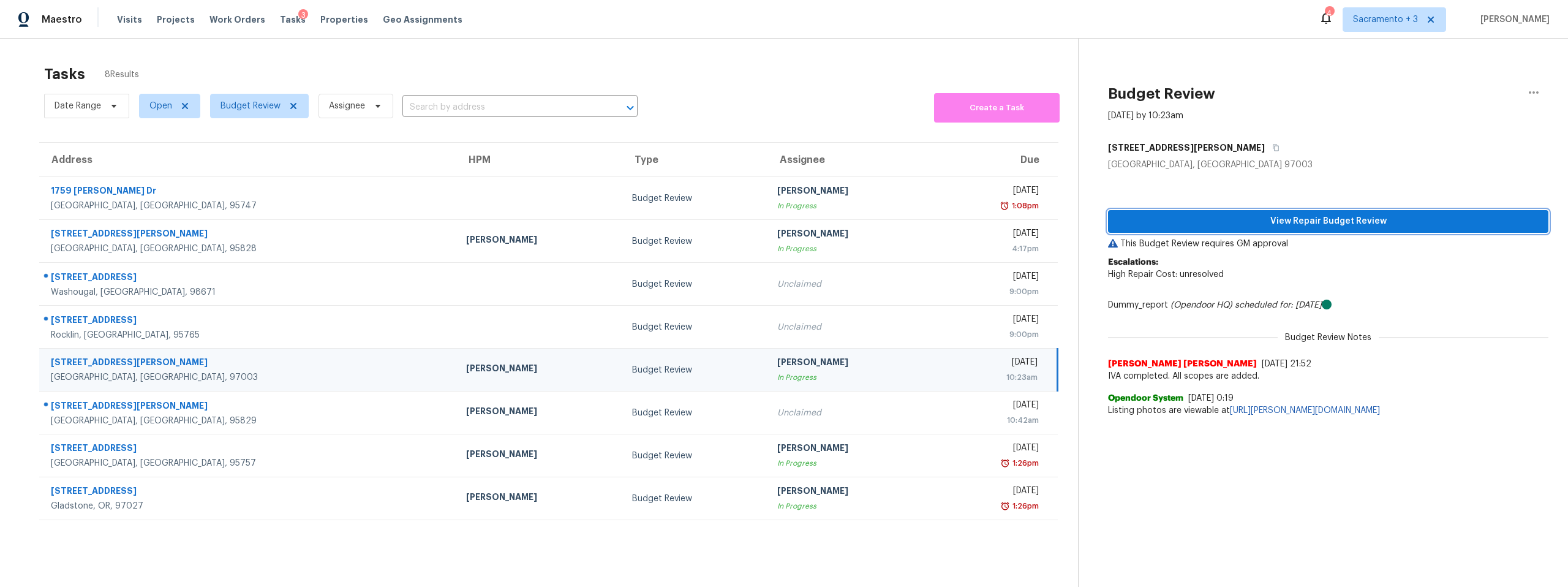
click at [1338, 228] on span "View Repair Budget Review" at bounding box center [1328, 221] width 420 height 15
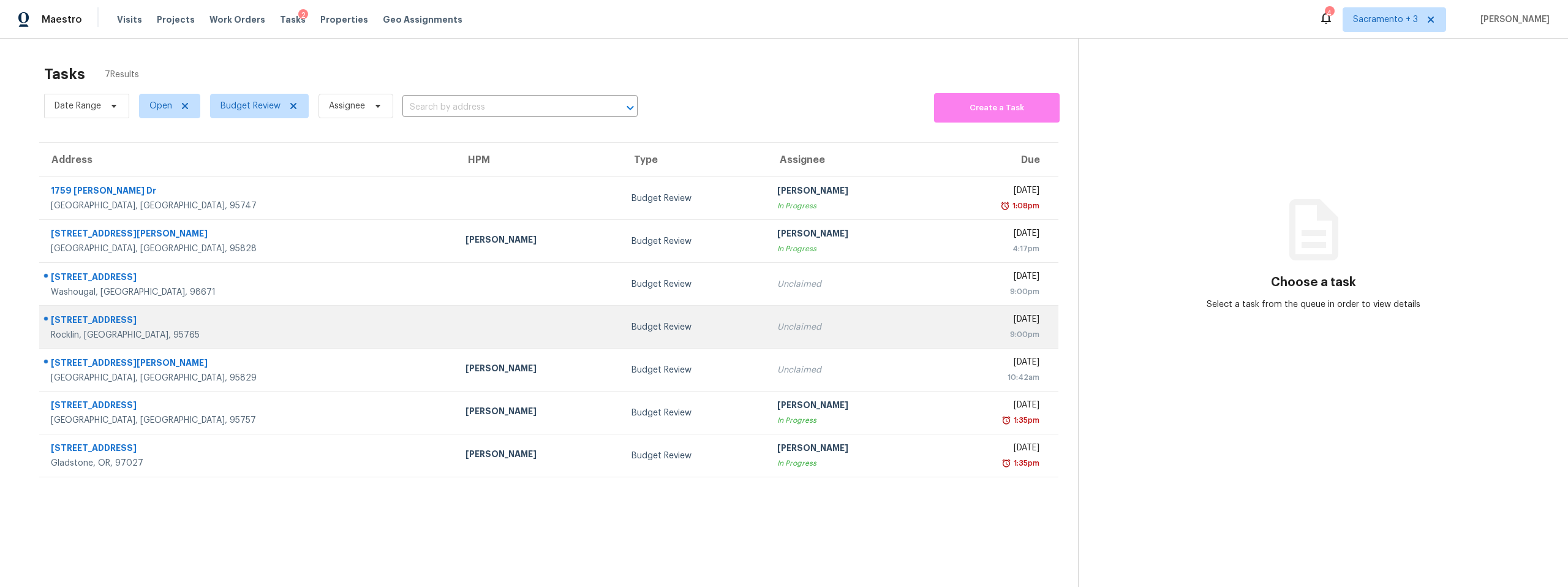
click at [456, 332] on td at bounding box center [539, 327] width 166 height 43
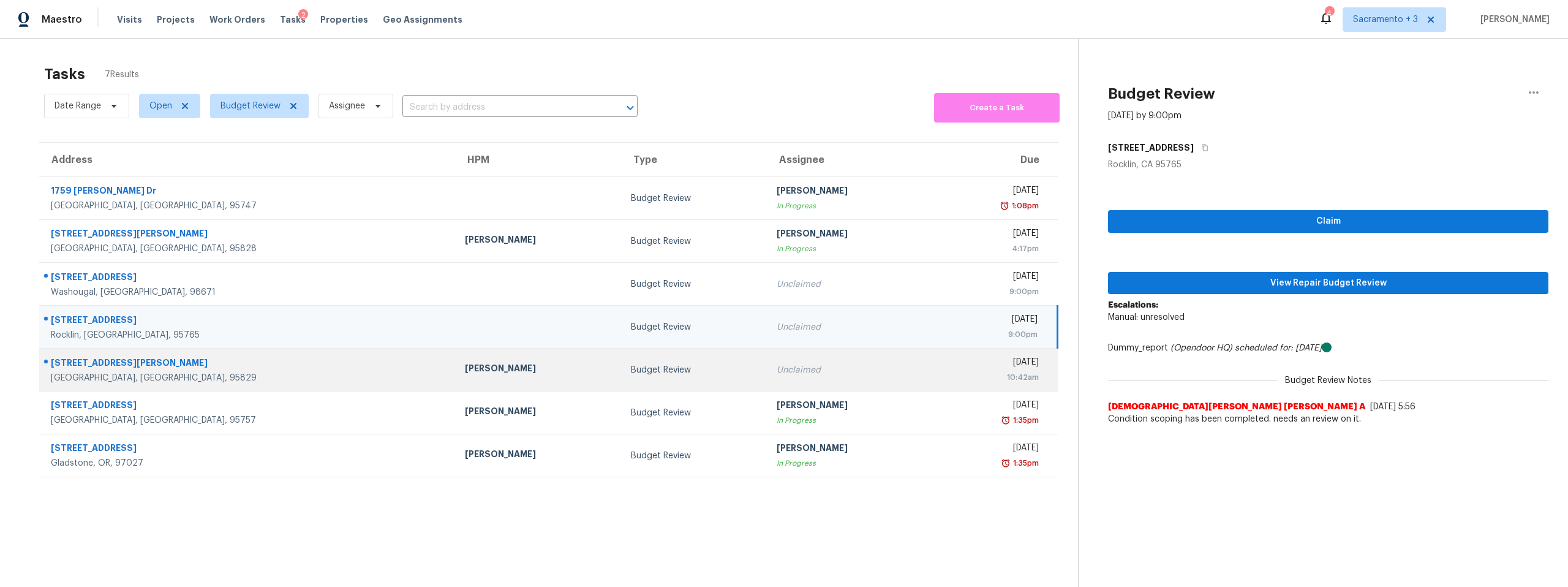
click at [465, 366] on div "[PERSON_NAME]" at bounding box center [538, 369] width 146 height 15
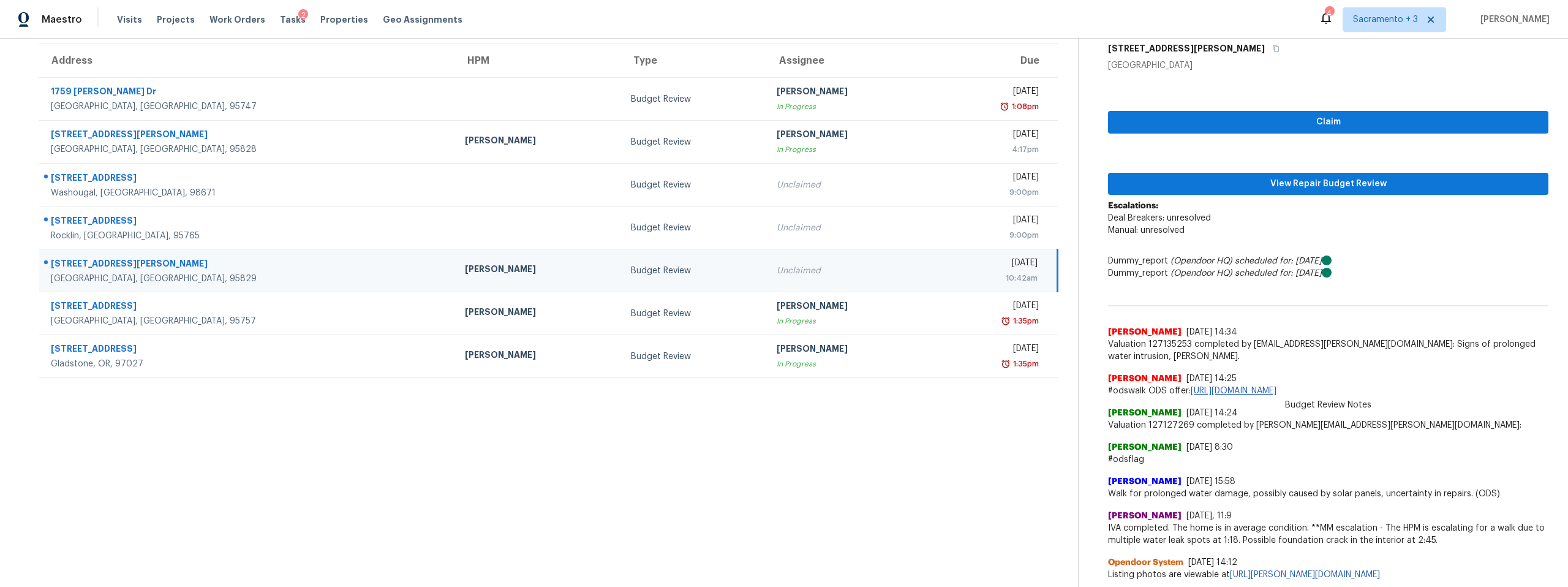
scroll to position [134, 0]
click at [1293, 176] on span "View Repair Budget Review" at bounding box center [1328, 183] width 420 height 15
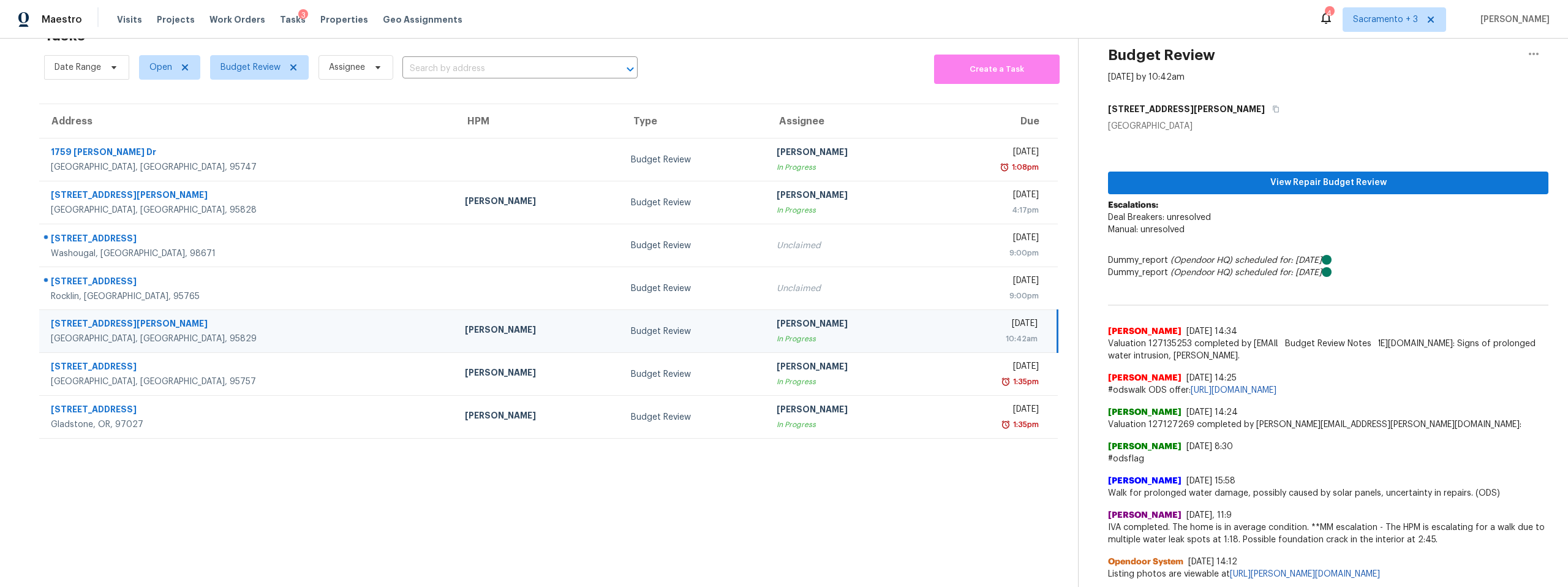
scroll to position [72, 0]
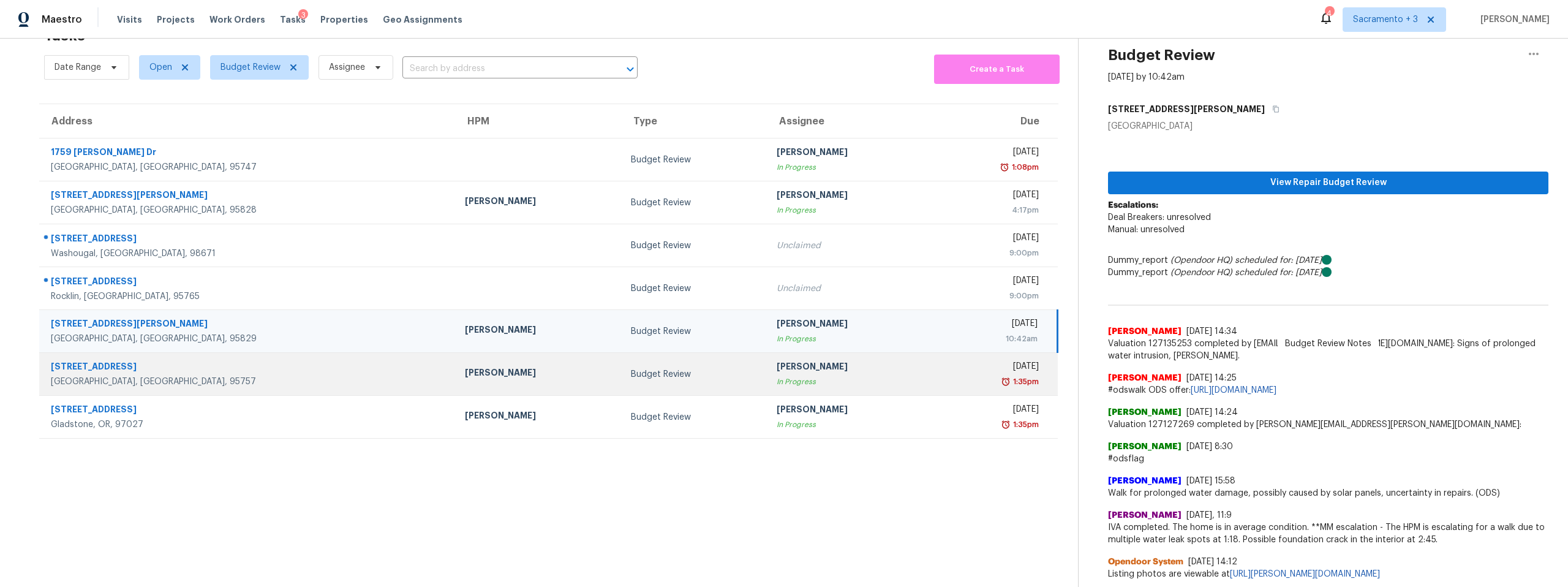
click at [84, 360] on div "[STREET_ADDRESS]" at bounding box center [247, 367] width 395 height 15
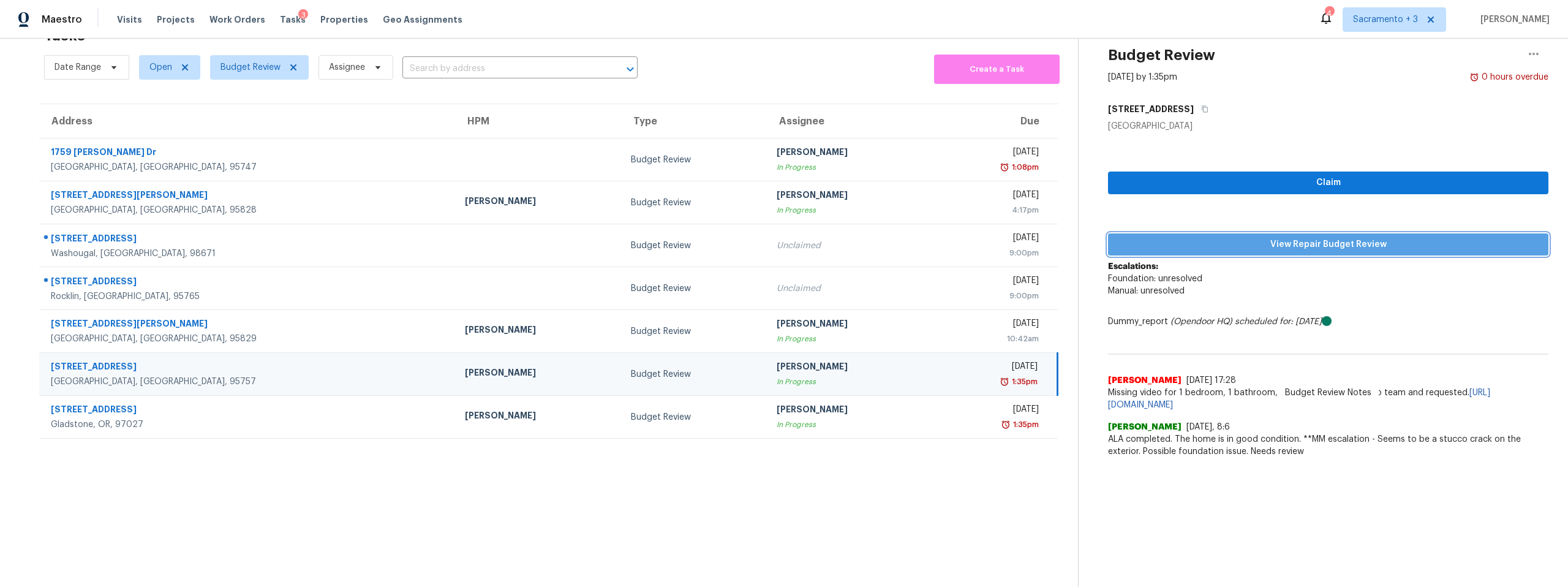
click at [1270, 238] on span "View Repair Budget Review" at bounding box center [1328, 245] width 420 height 15
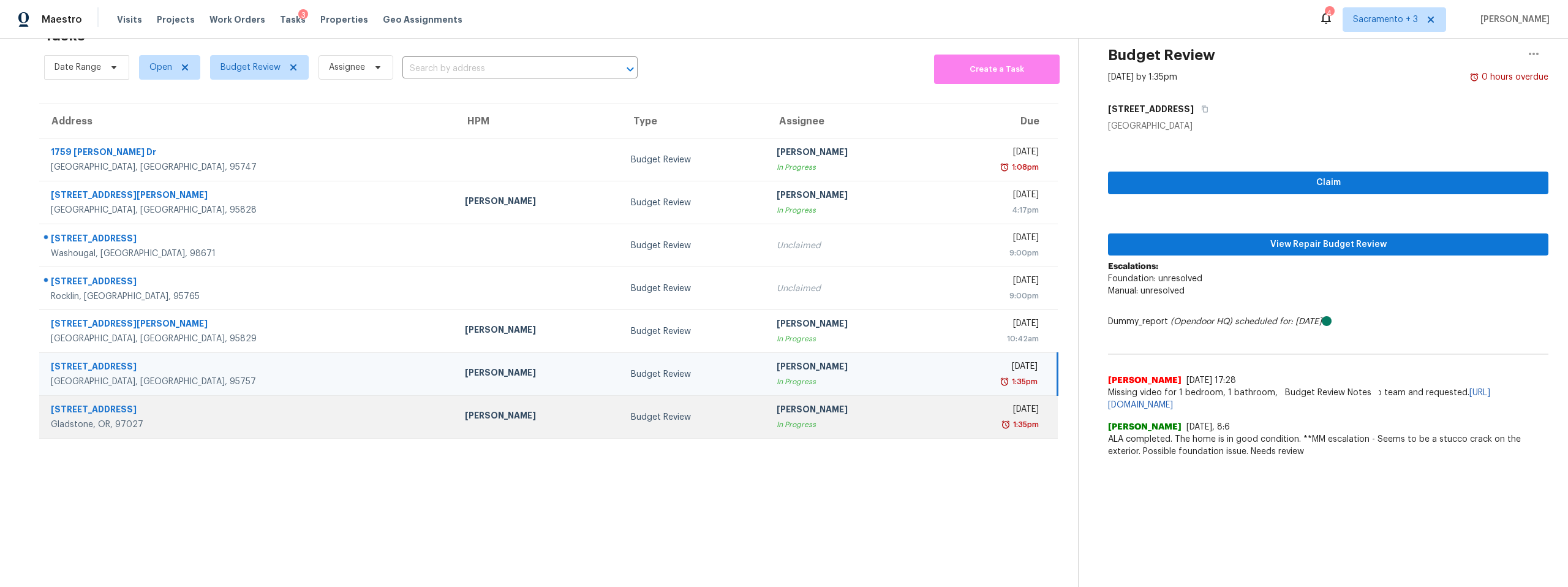
click at [143, 403] on div "[STREET_ADDRESS]" at bounding box center [247, 410] width 395 height 15
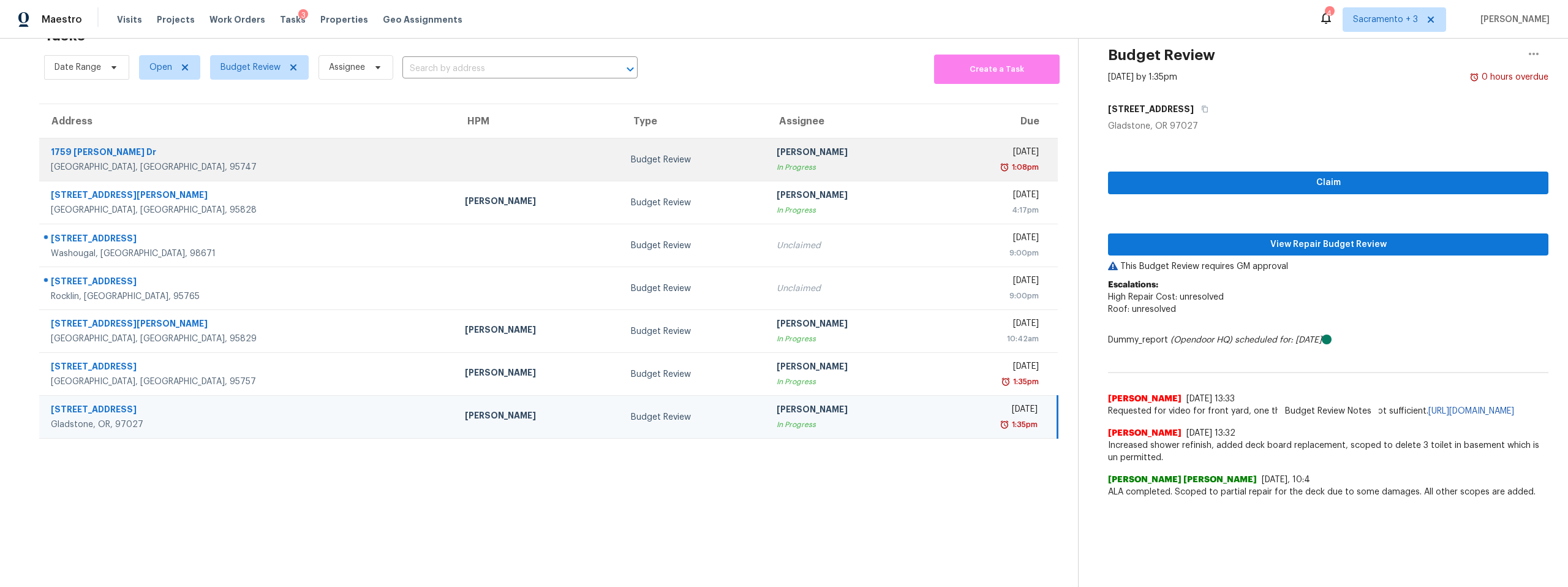
click at [81, 146] on div "1759 [PERSON_NAME] Dr" at bounding box center [247, 152] width 395 height 15
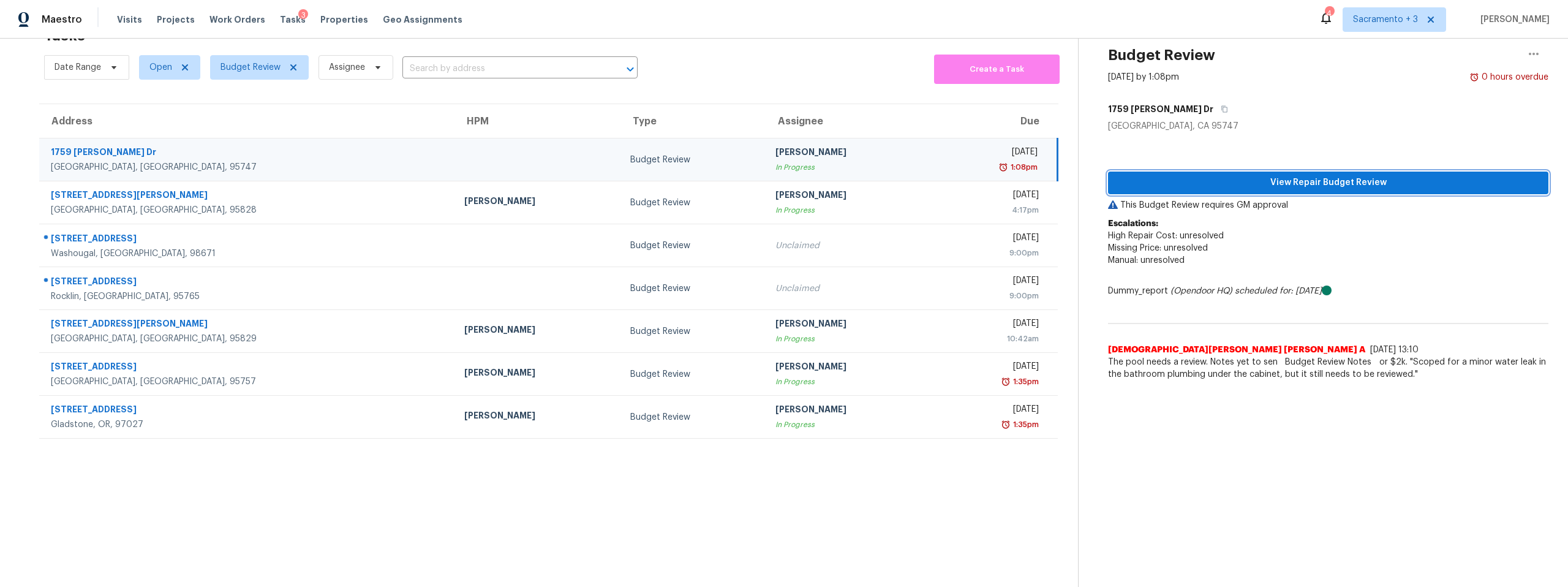
click at [1324, 175] on span "View Repair Budget Review" at bounding box center [1328, 182] width 420 height 15
